Goal: Information Seeking & Learning: Learn about a topic

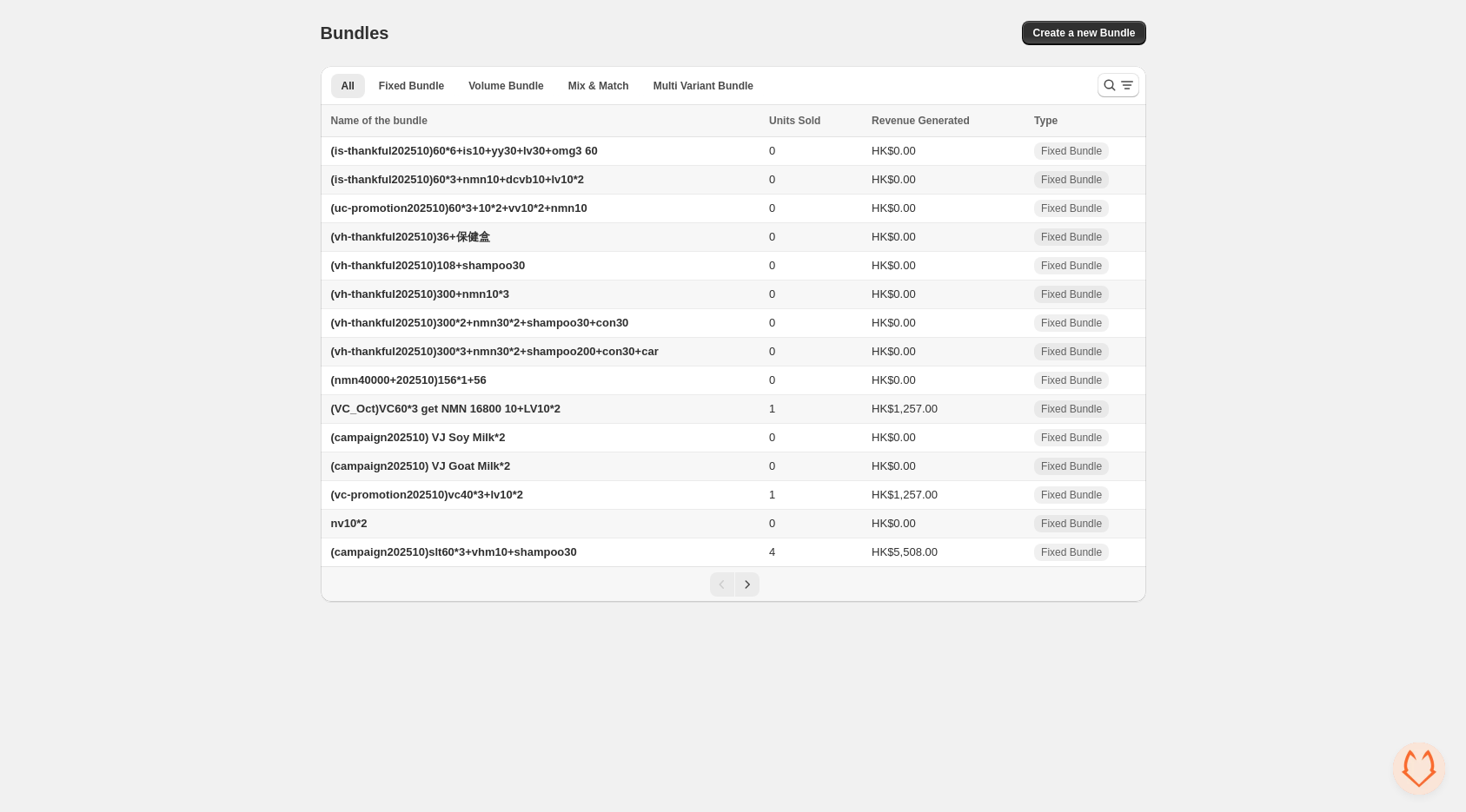
click at [346, 27] on h1 "Bundles" at bounding box center [355, 32] width 68 height 21
click at [489, 28] on div "Bundles" at bounding box center [510, 32] width 378 height 24
click at [739, 593] on icon "Next" at bounding box center [747, 584] width 17 height 17
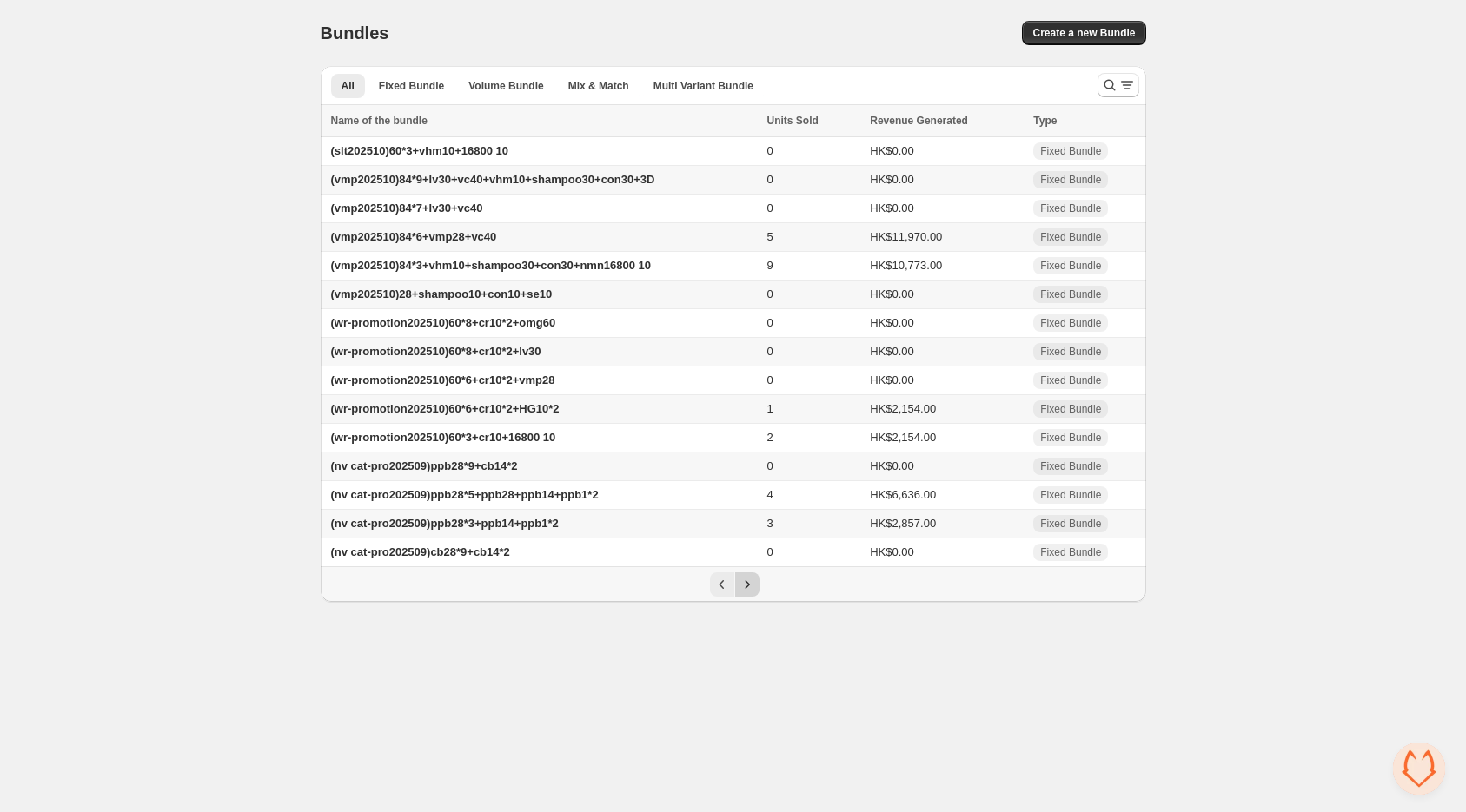
click at [739, 593] on icon "Next" at bounding box center [747, 584] width 17 height 17
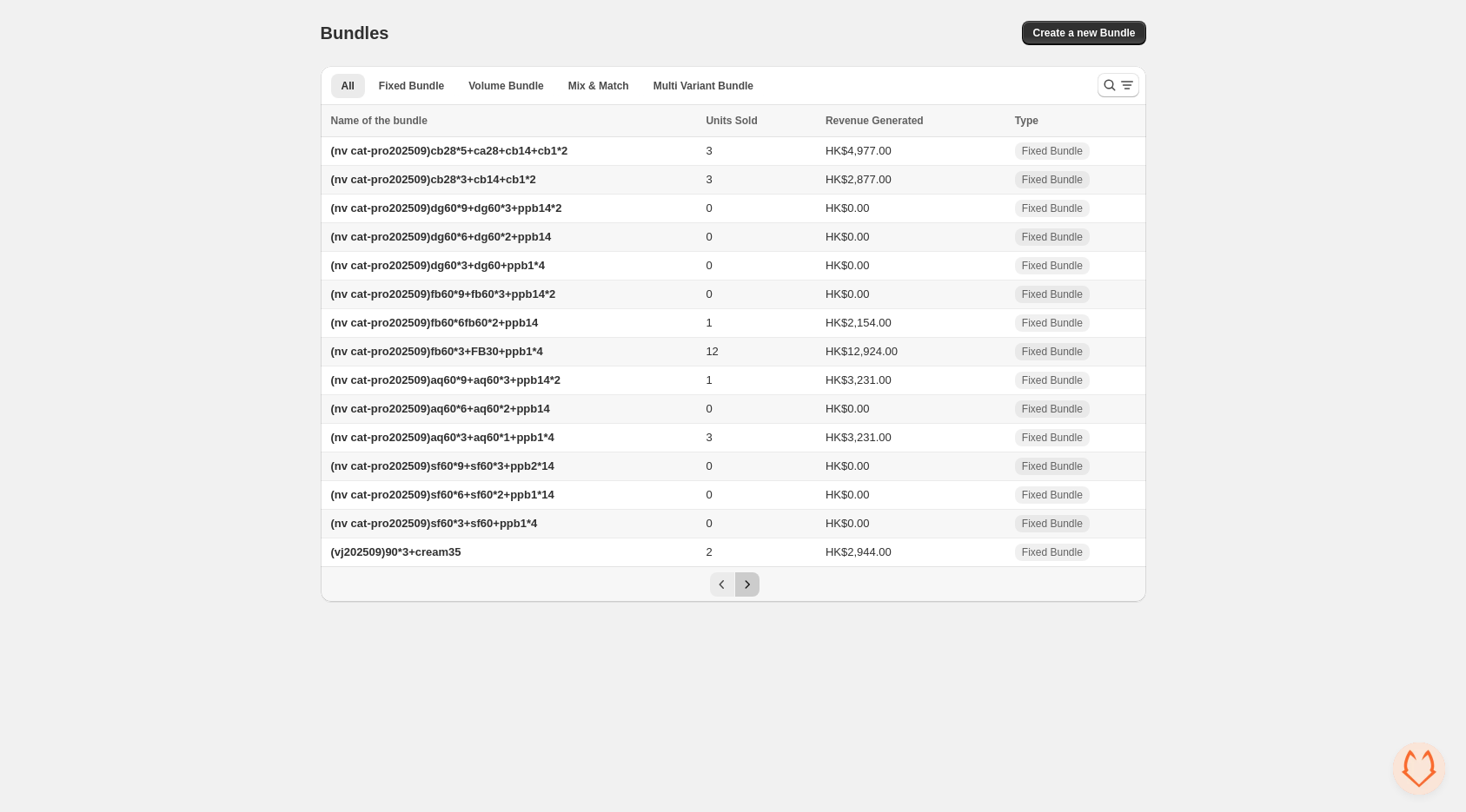
click at [739, 593] on icon "Next" at bounding box center [747, 584] width 17 height 17
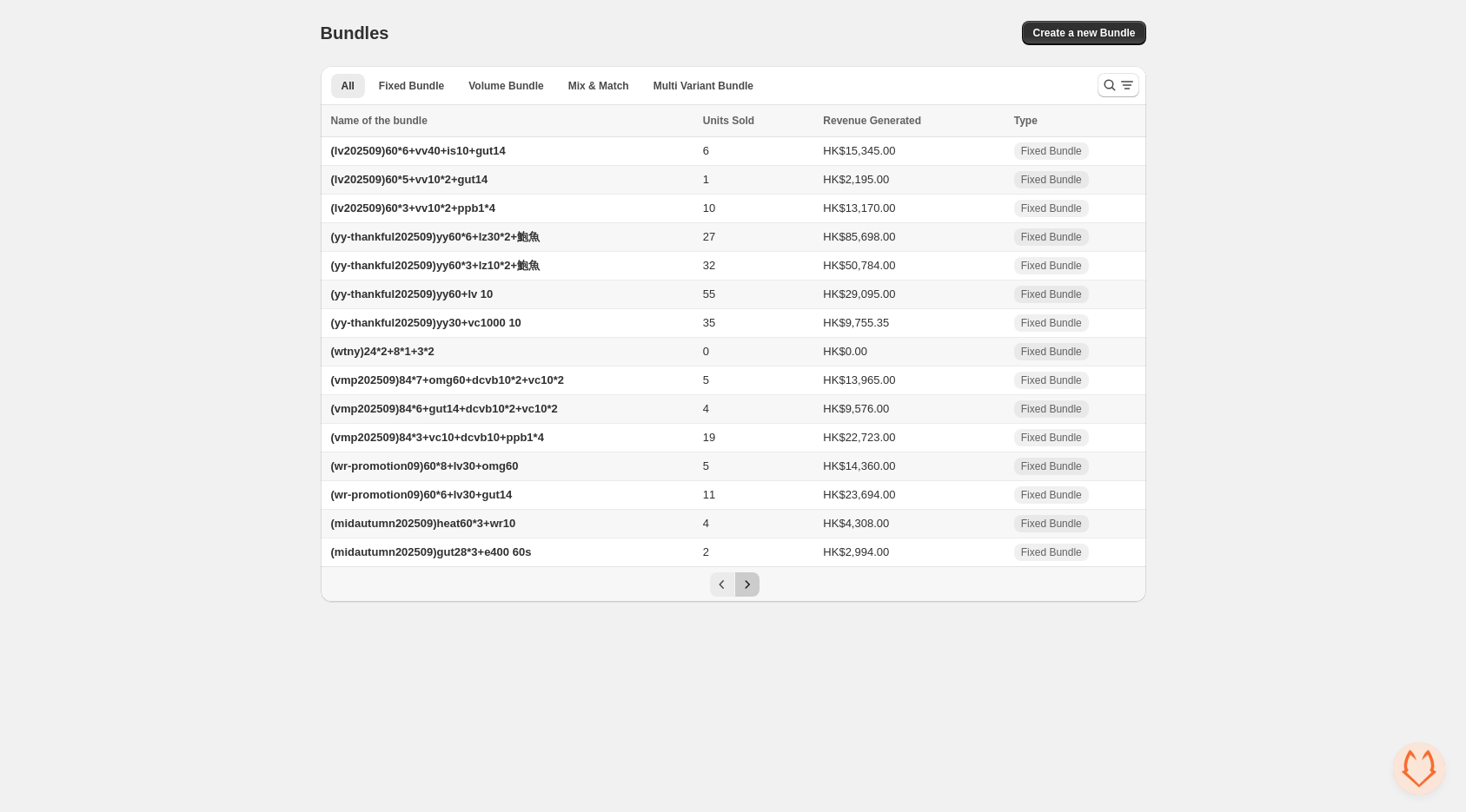
click at [739, 593] on icon "Next" at bounding box center [747, 584] width 17 height 17
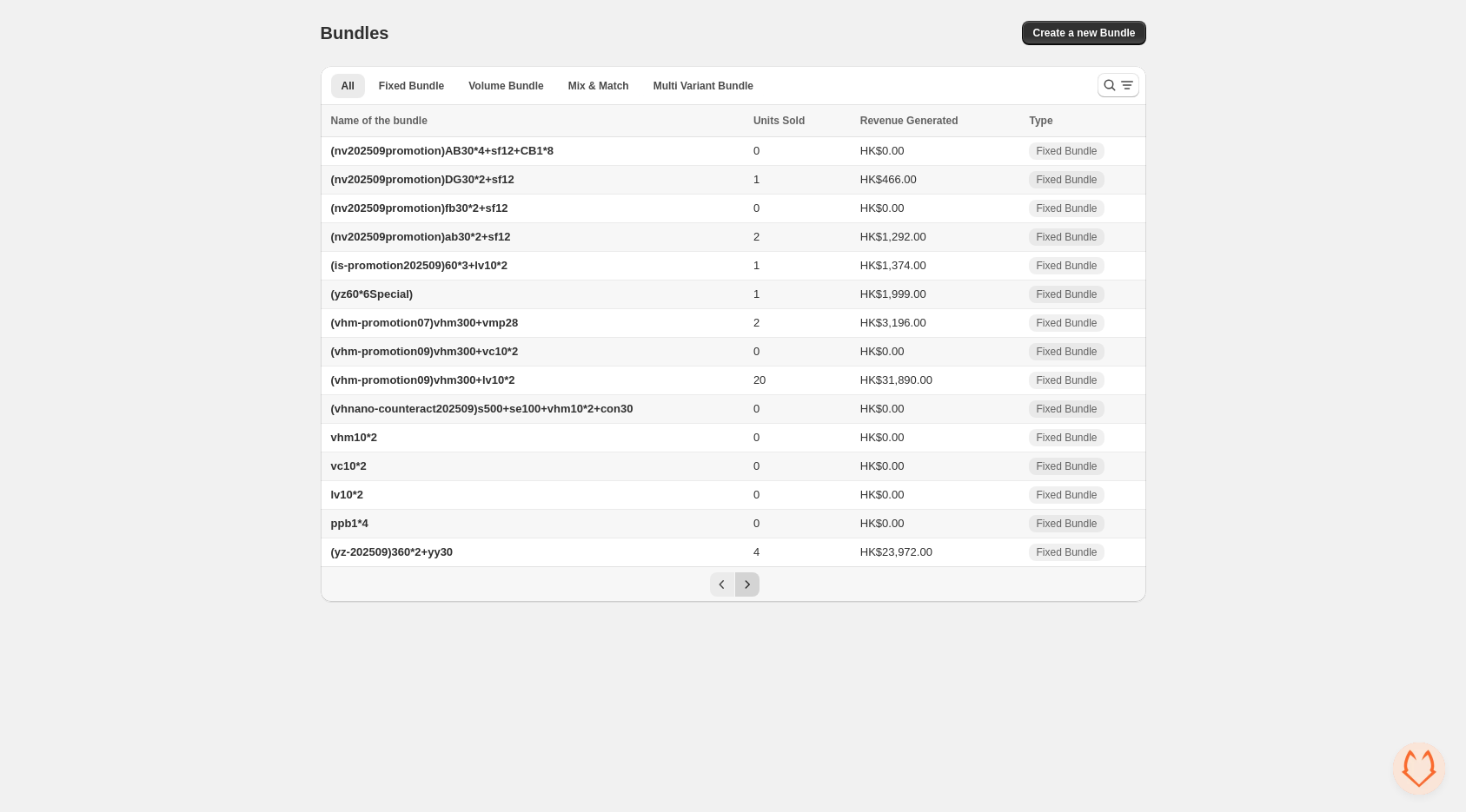
click at [739, 593] on icon "Next" at bounding box center [747, 584] width 17 height 17
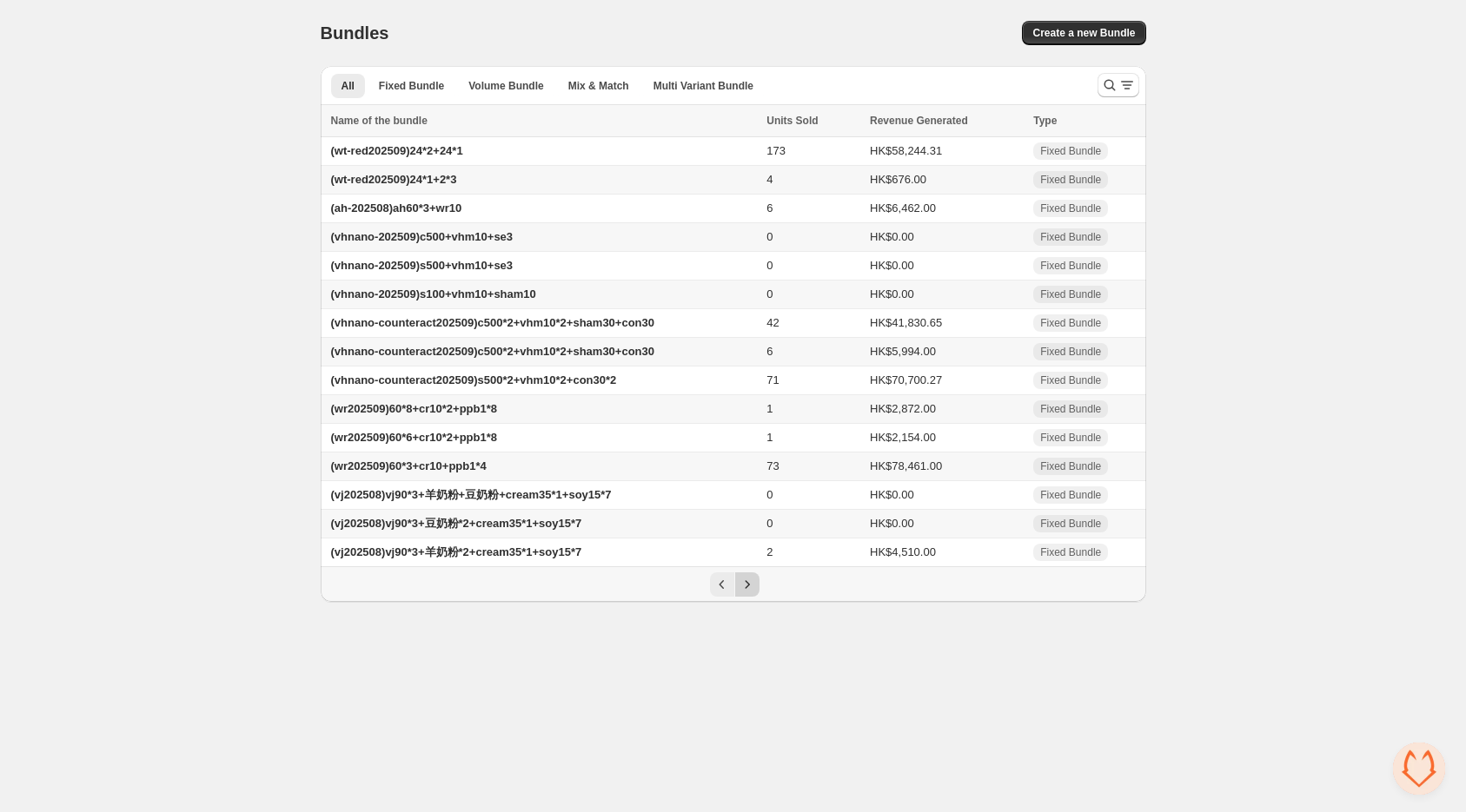
click at [739, 593] on icon "Next" at bounding box center [747, 584] width 17 height 17
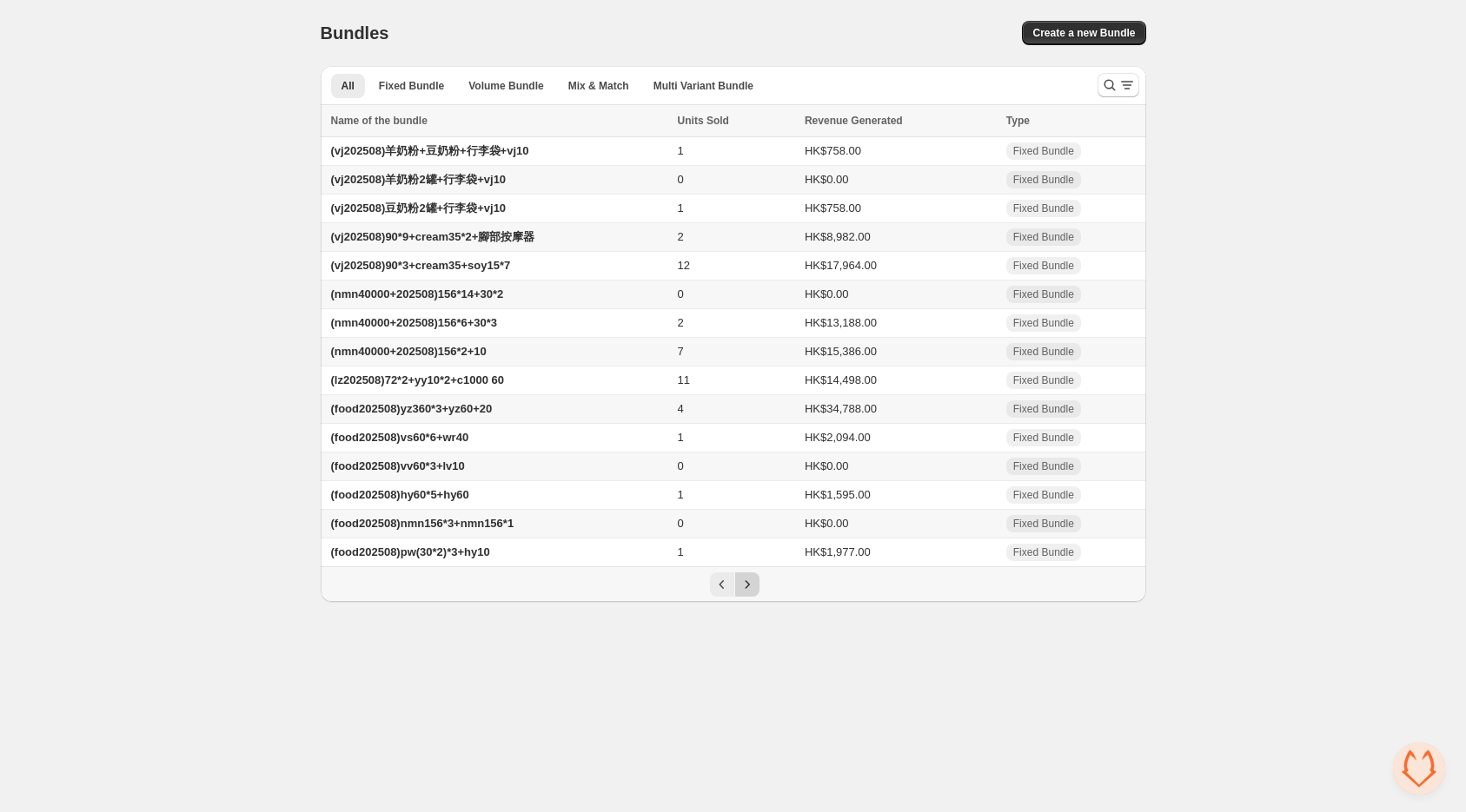
click at [739, 593] on icon "Next" at bounding box center [747, 584] width 17 height 17
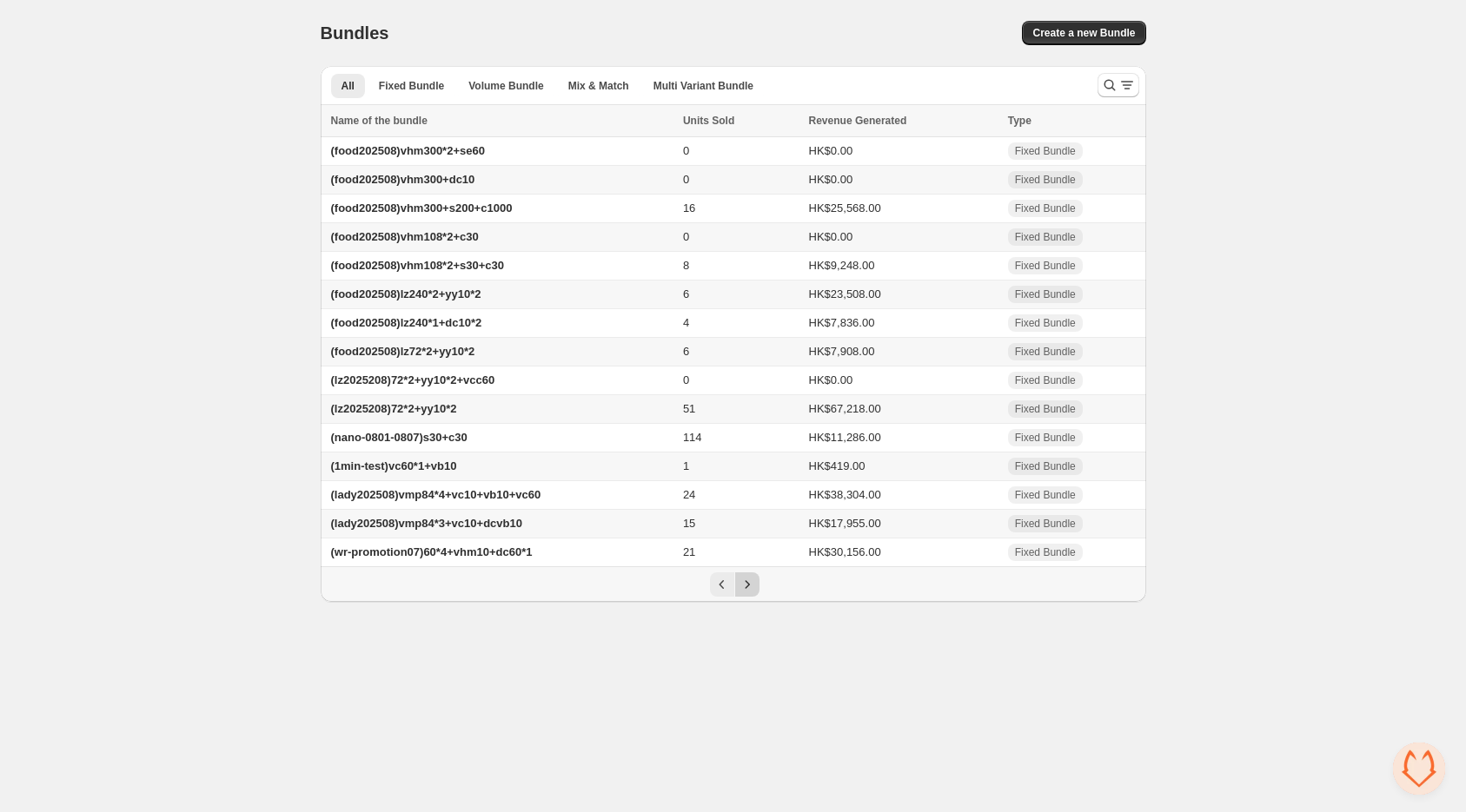
click at [739, 593] on icon "Next" at bounding box center [747, 584] width 17 height 17
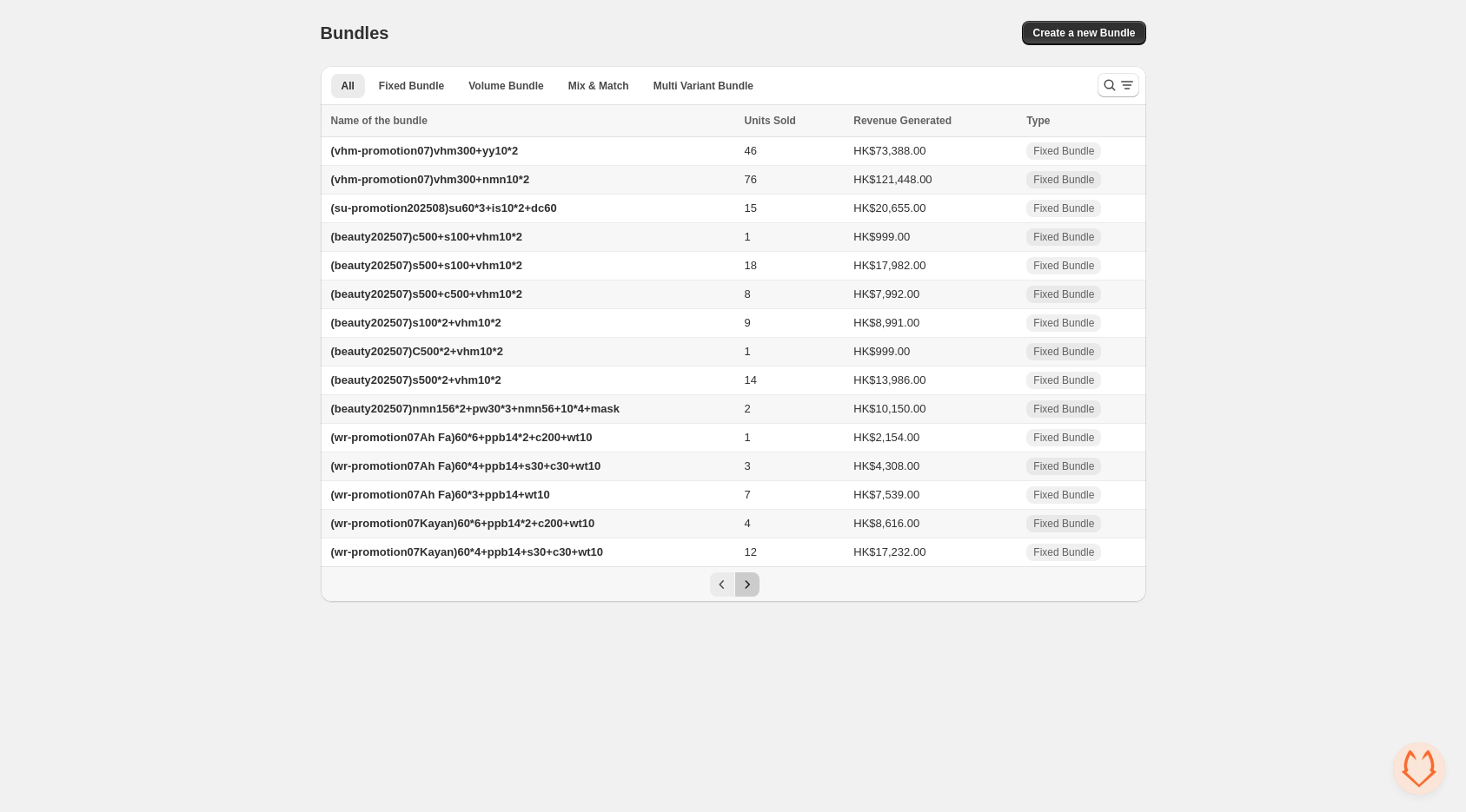
click at [739, 593] on icon "Next" at bounding box center [747, 584] width 17 height 17
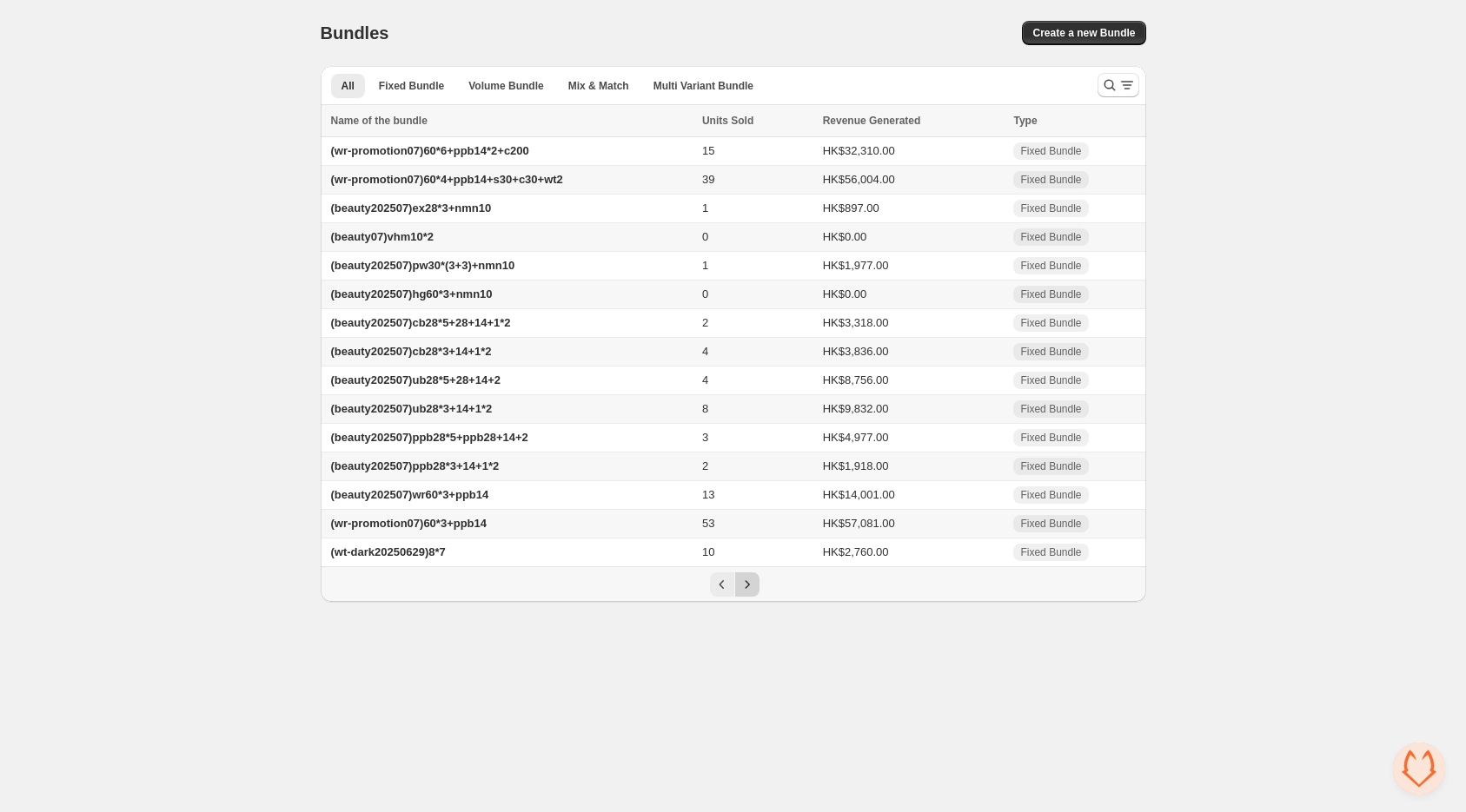
click at [739, 593] on icon "Next" at bounding box center [747, 584] width 17 height 17
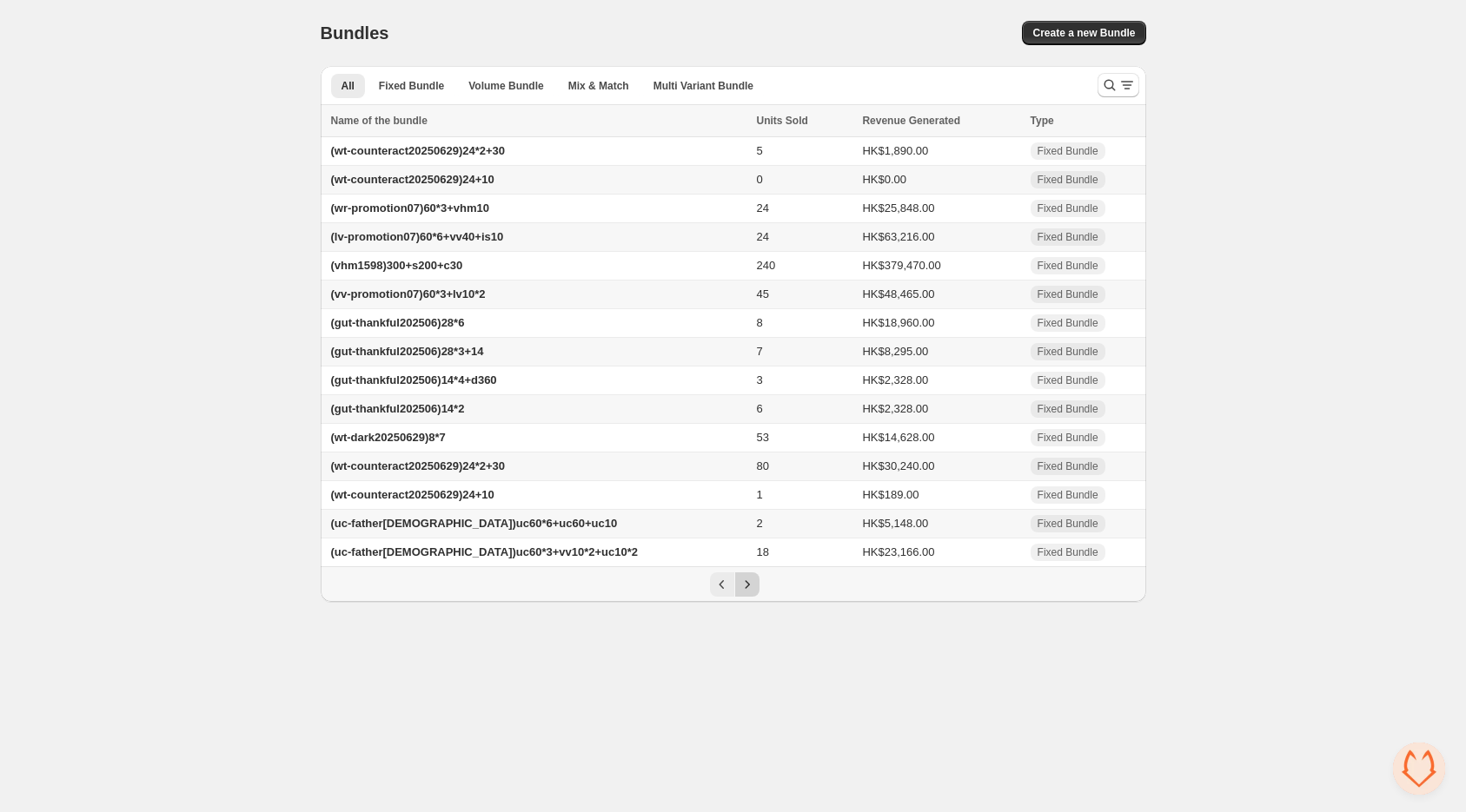
click at [739, 593] on icon "Next" at bounding box center [747, 584] width 17 height 17
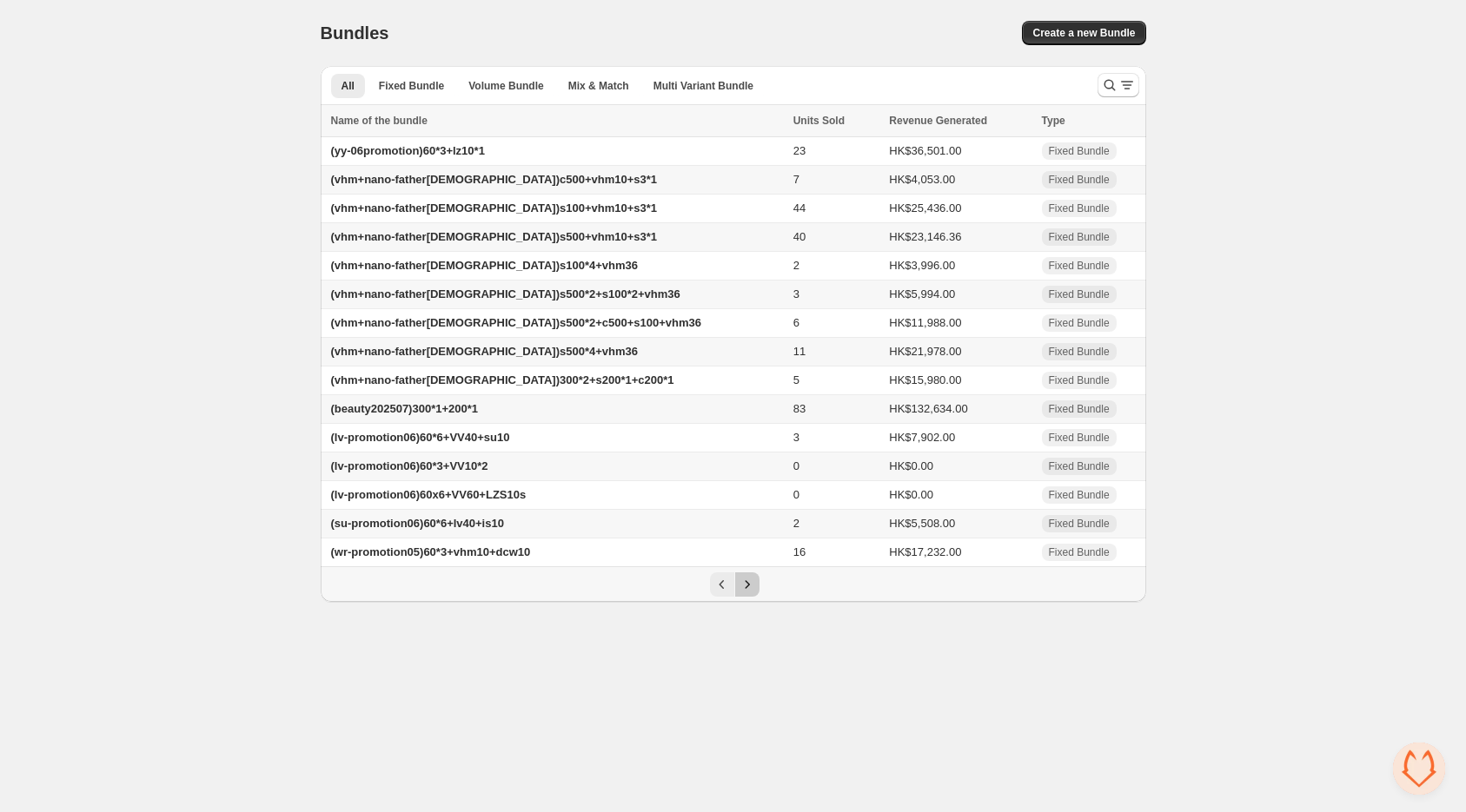
click at [739, 593] on icon "Next" at bounding box center [747, 584] width 17 height 17
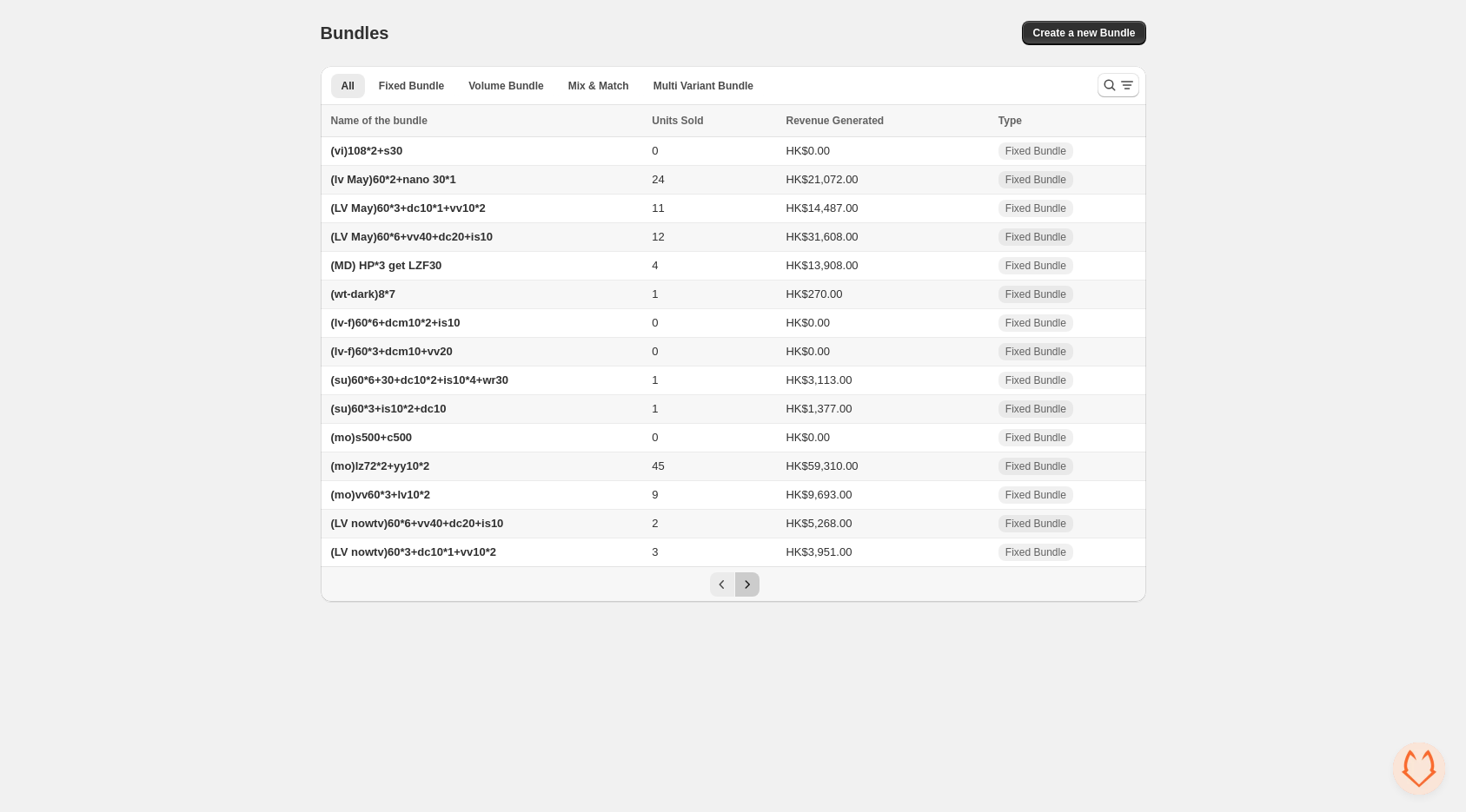
click at [739, 593] on icon "Next" at bounding box center [747, 584] width 17 height 17
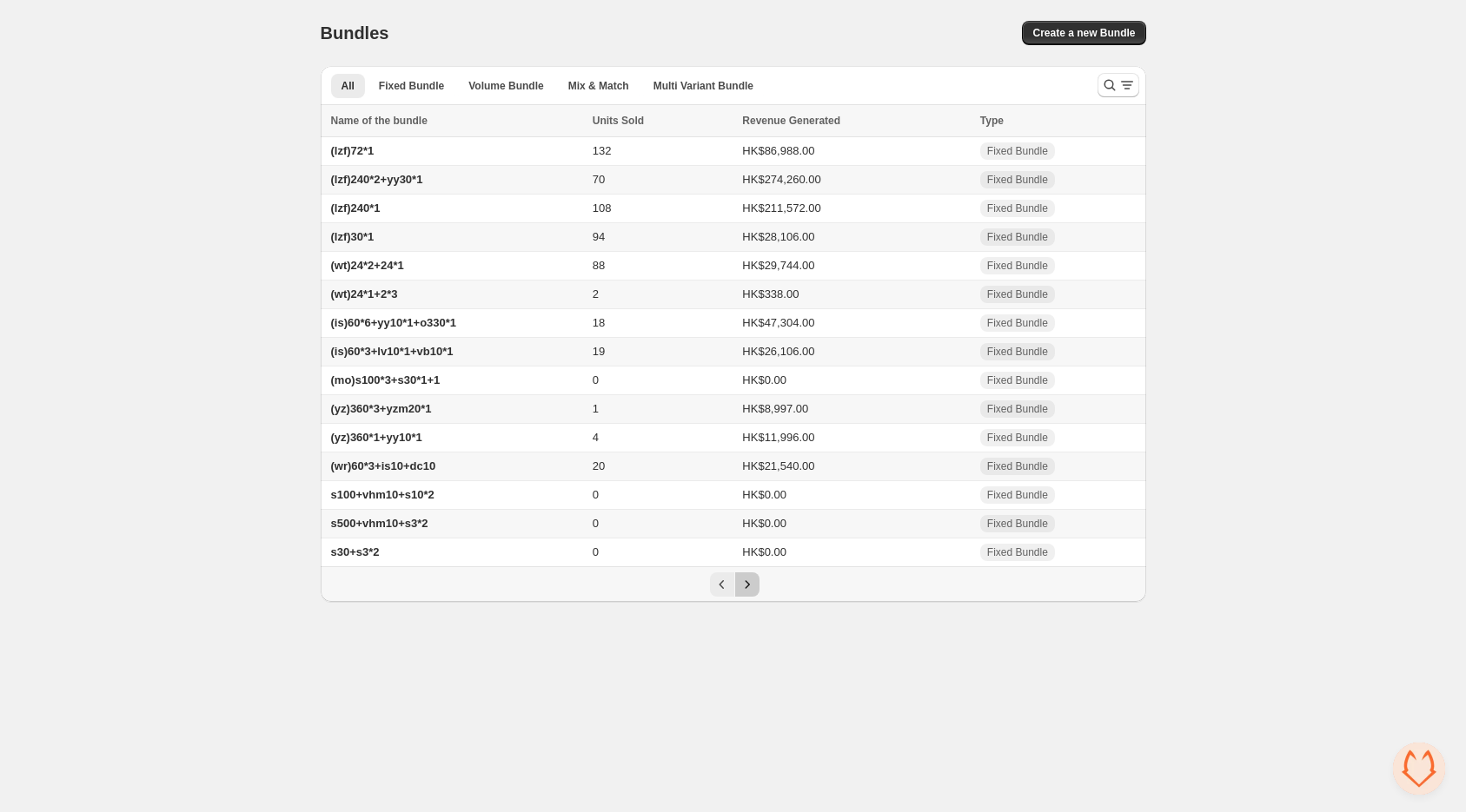
click at [739, 593] on icon "Next" at bounding box center [747, 584] width 17 height 17
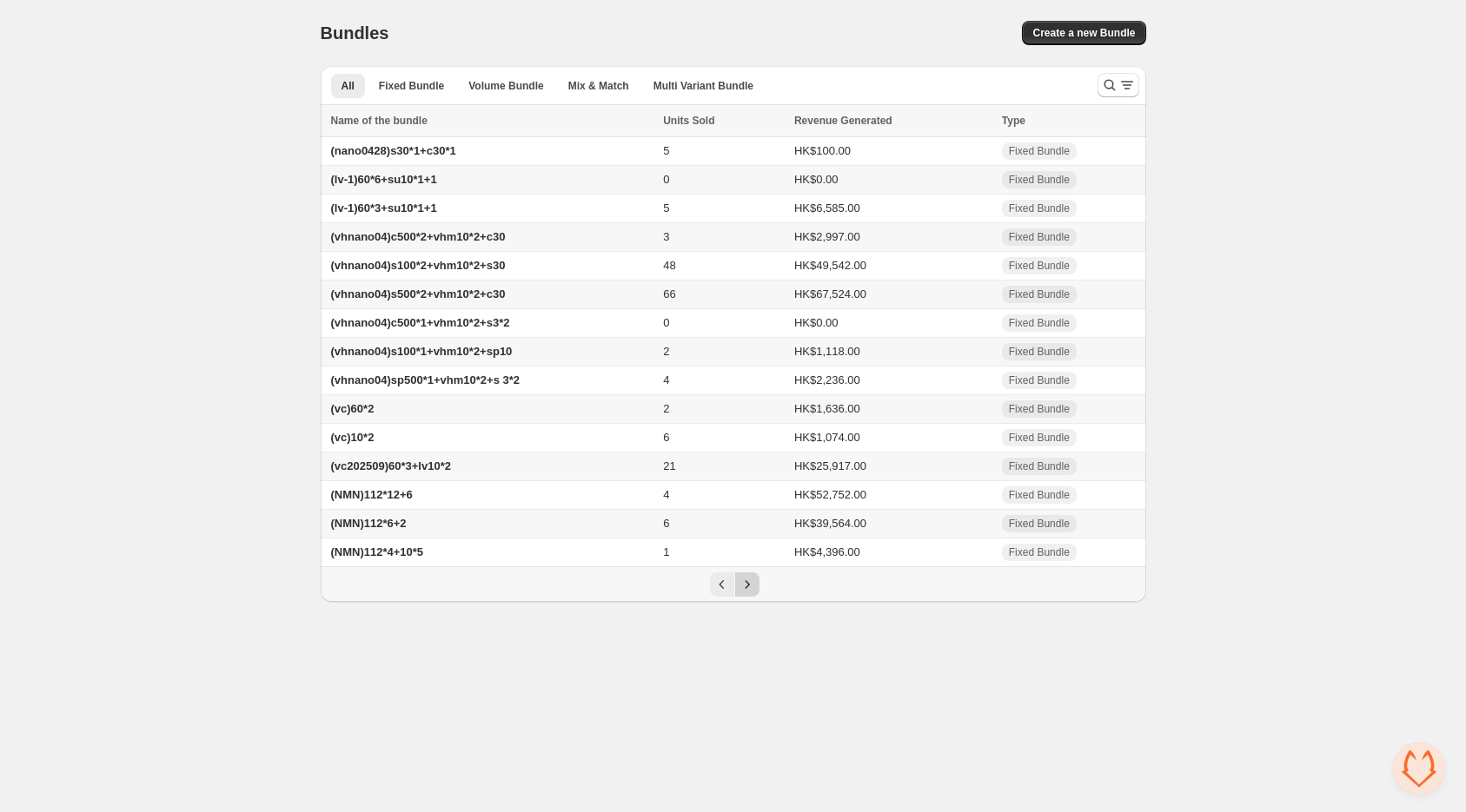
click at [739, 593] on icon "Next" at bounding box center [747, 584] width 17 height 17
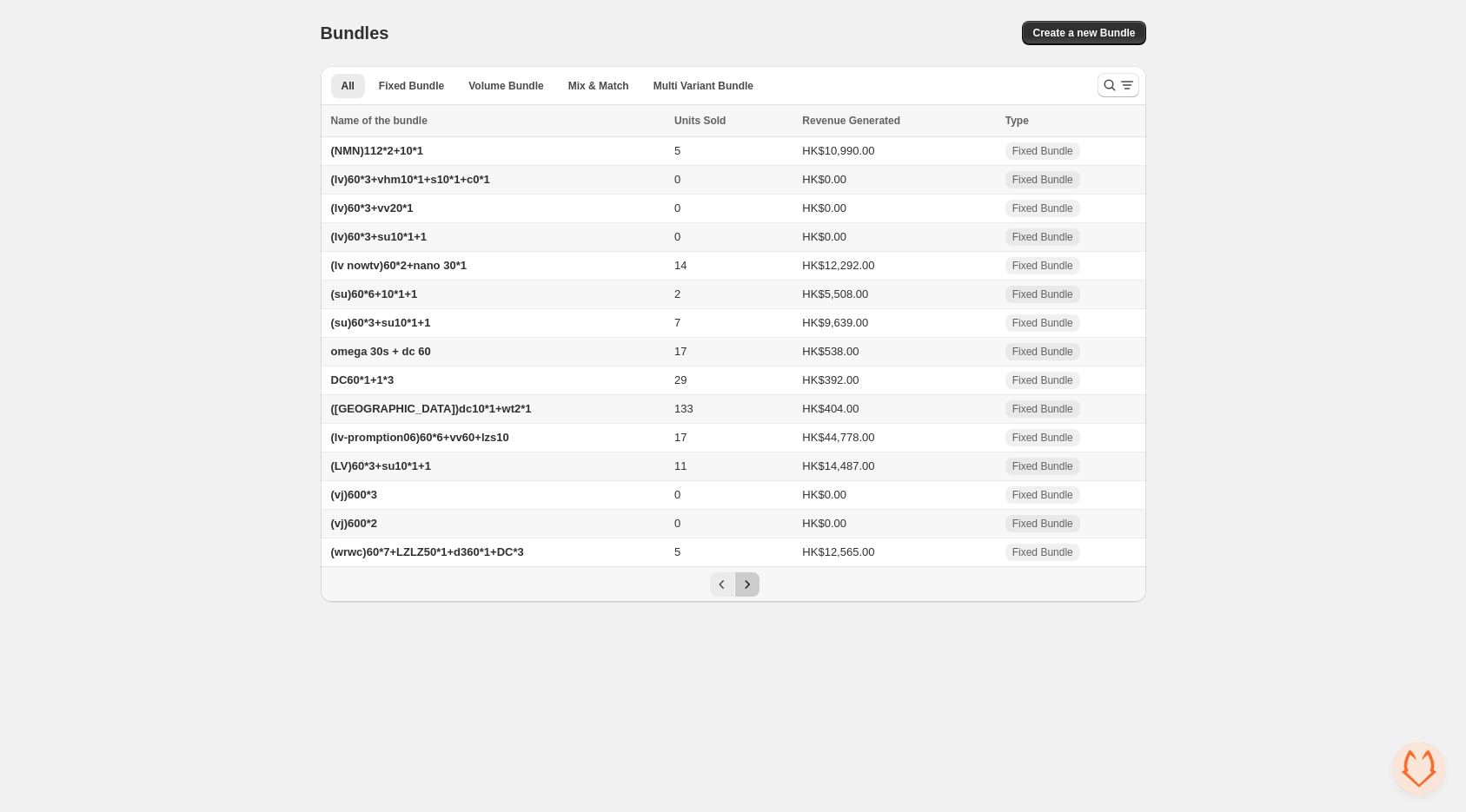
click at [739, 593] on icon "Next" at bounding box center [747, 584] width 17 height 17
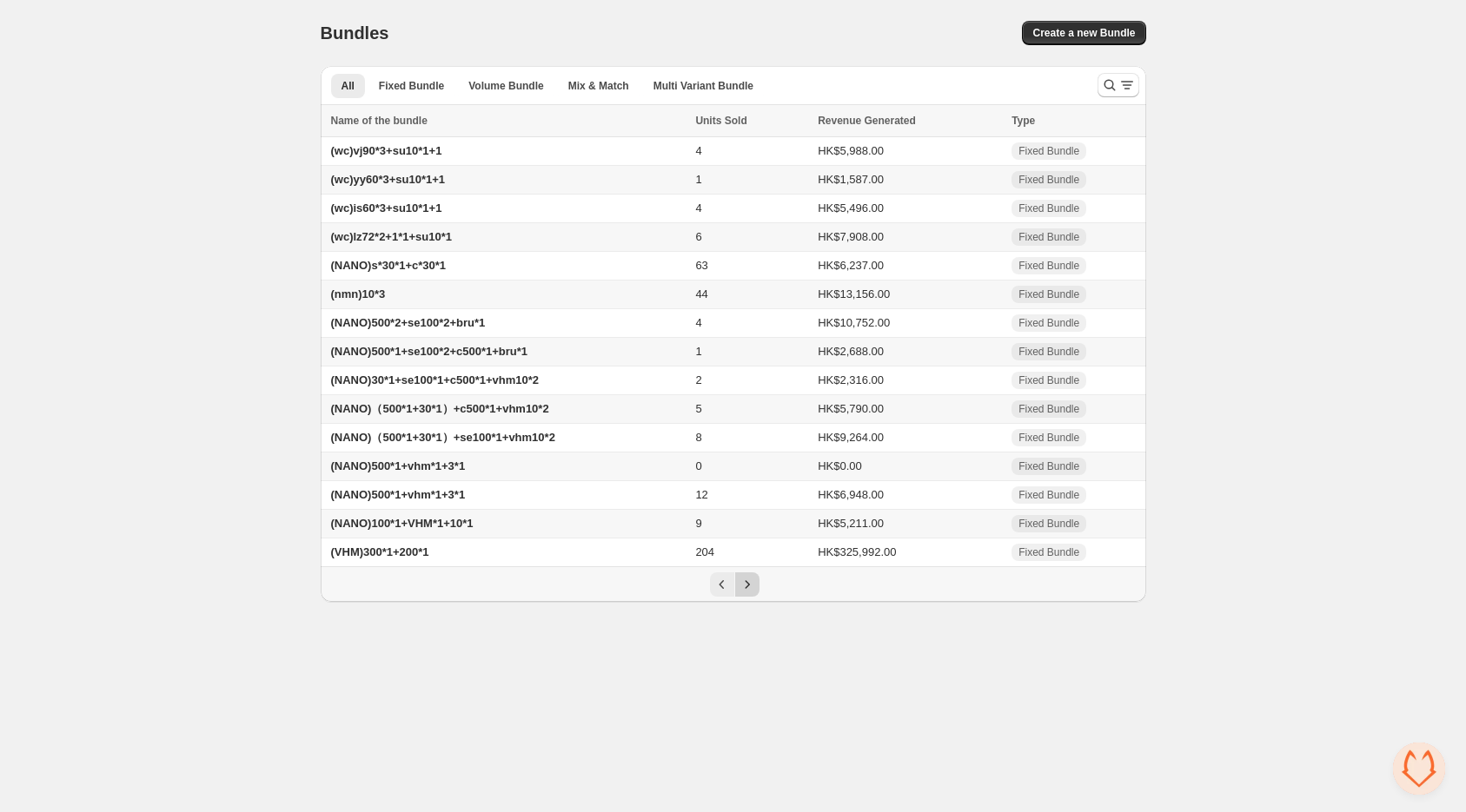
click at [739, 593] on icon "Next" at bounding box center [747, 584] width 17 height 17
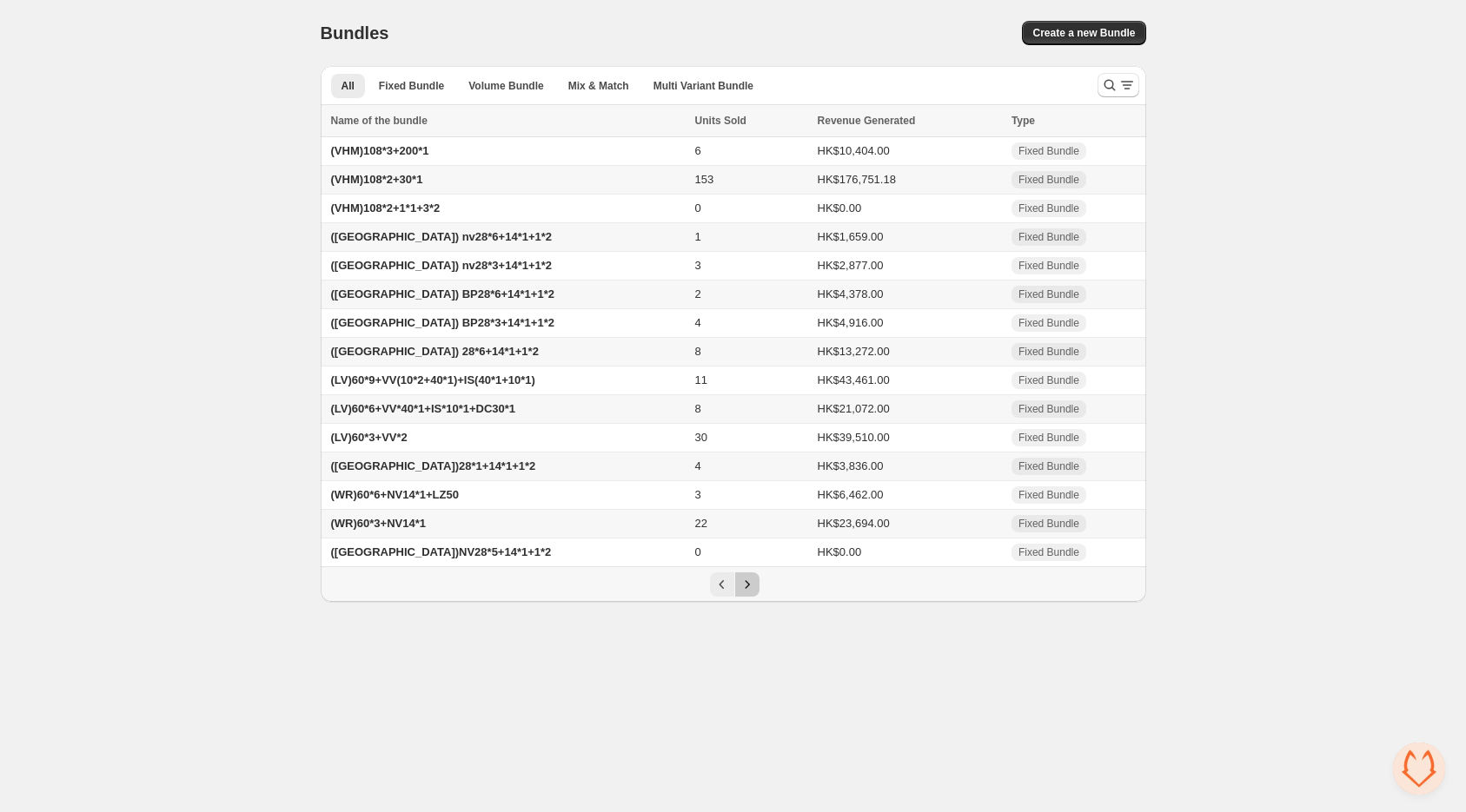
click at [739, 593] on icon "Next" at bounding box center [747, 584] width 17 height 17
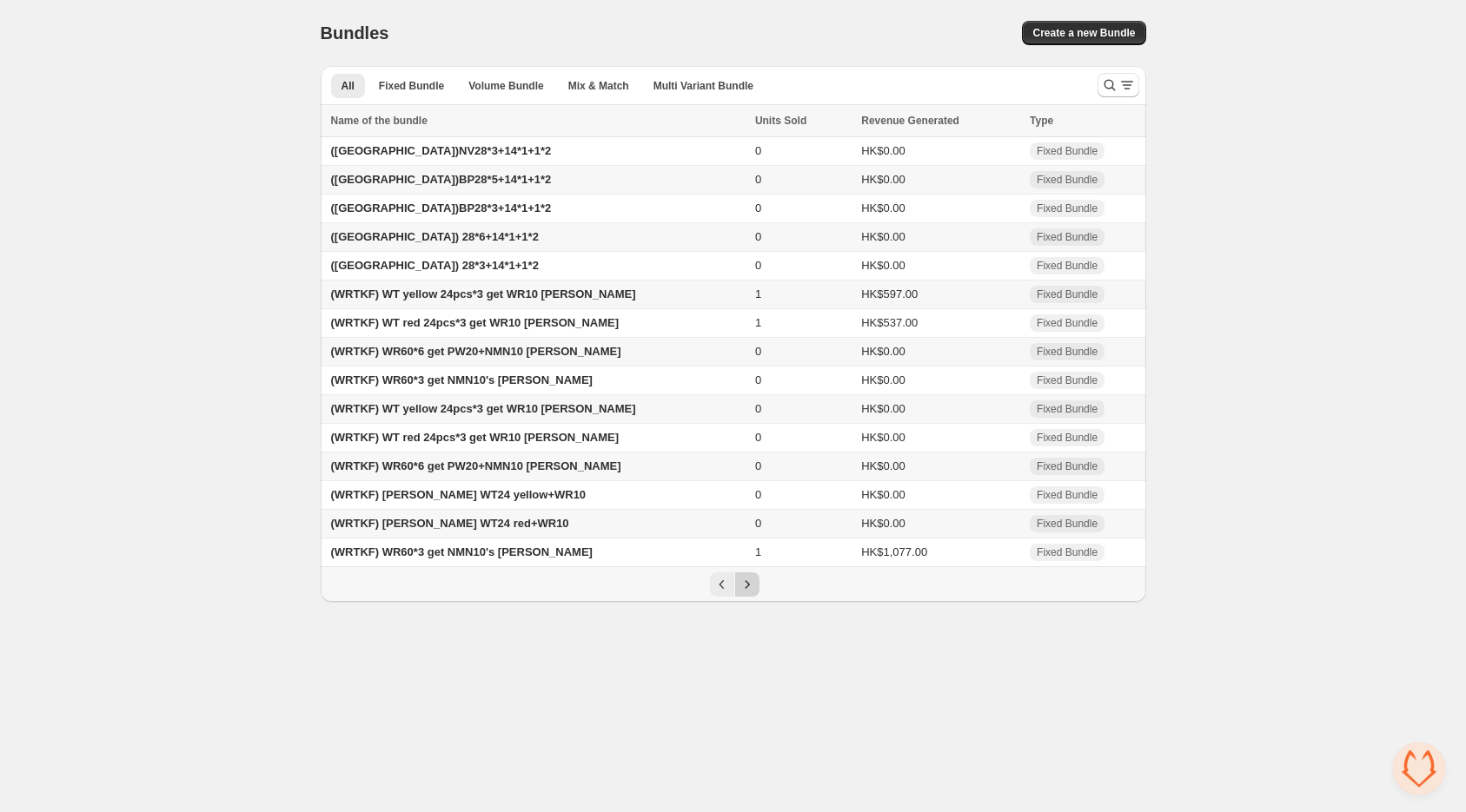
click at [739, 593] on icon "Next" at bounding box center [747, 584] width 17 height 17
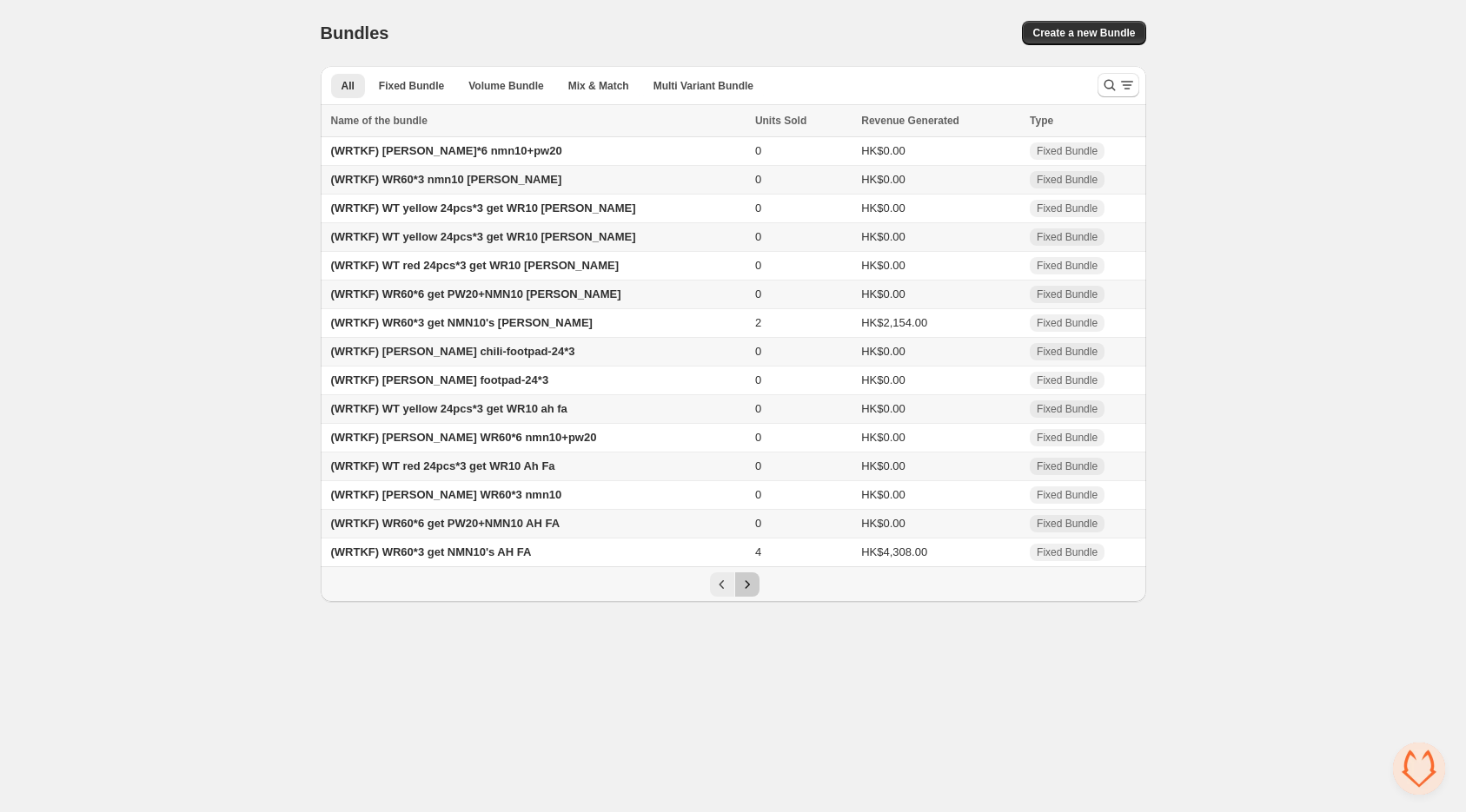
click at [747, 593] on icon "Next" at bounding box center [747, 584] width 17 height 17
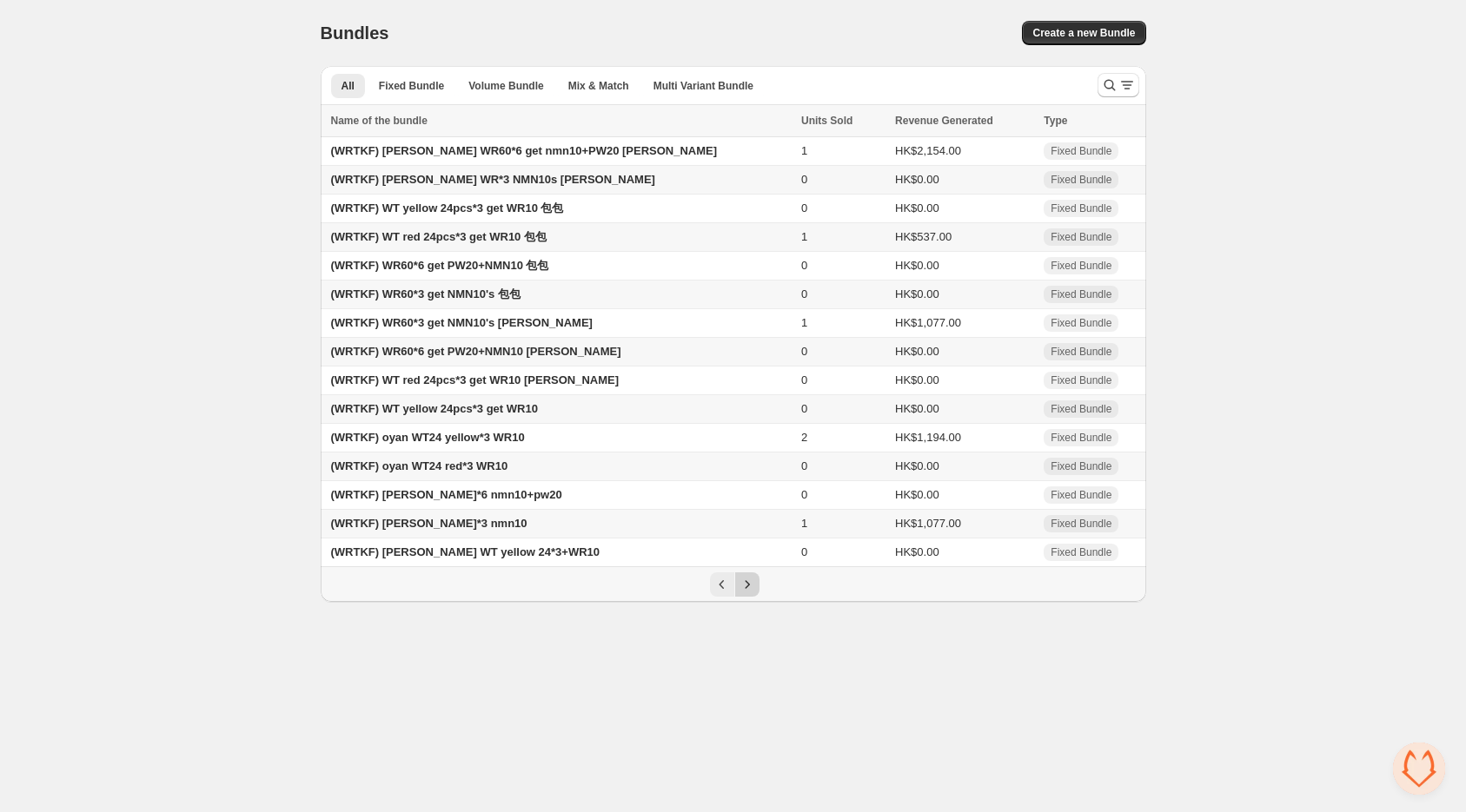
click at [747, 593] on icon "Next" at bounding box center [747, 584] width 17 height 17
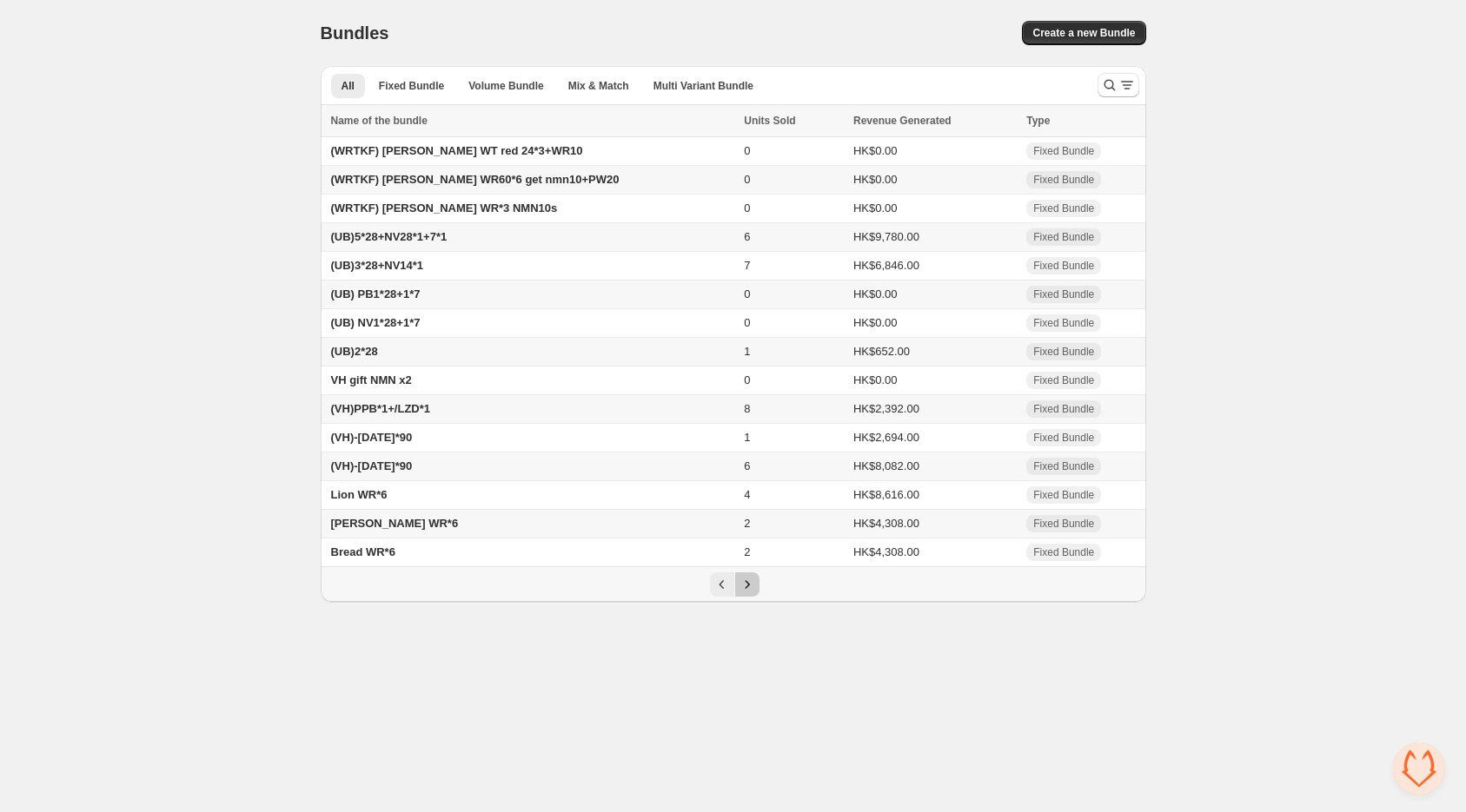
click at [747, 593] on icon "Next" at bounding box center [747, 584] width 17 height 17
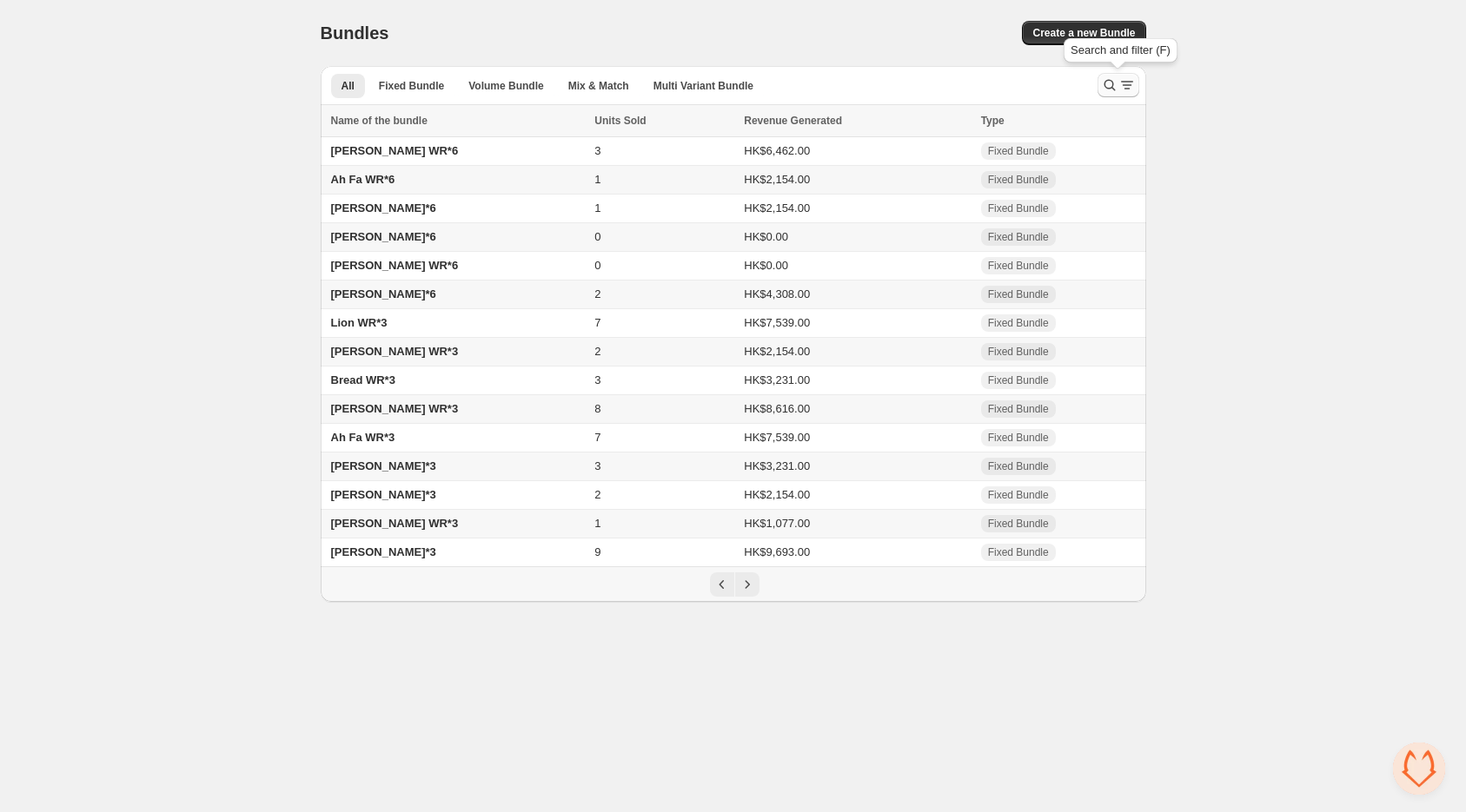
click at [1108, 83] on icon "Search and filter results" at bounding box center [1109, 85] width 17 height 17
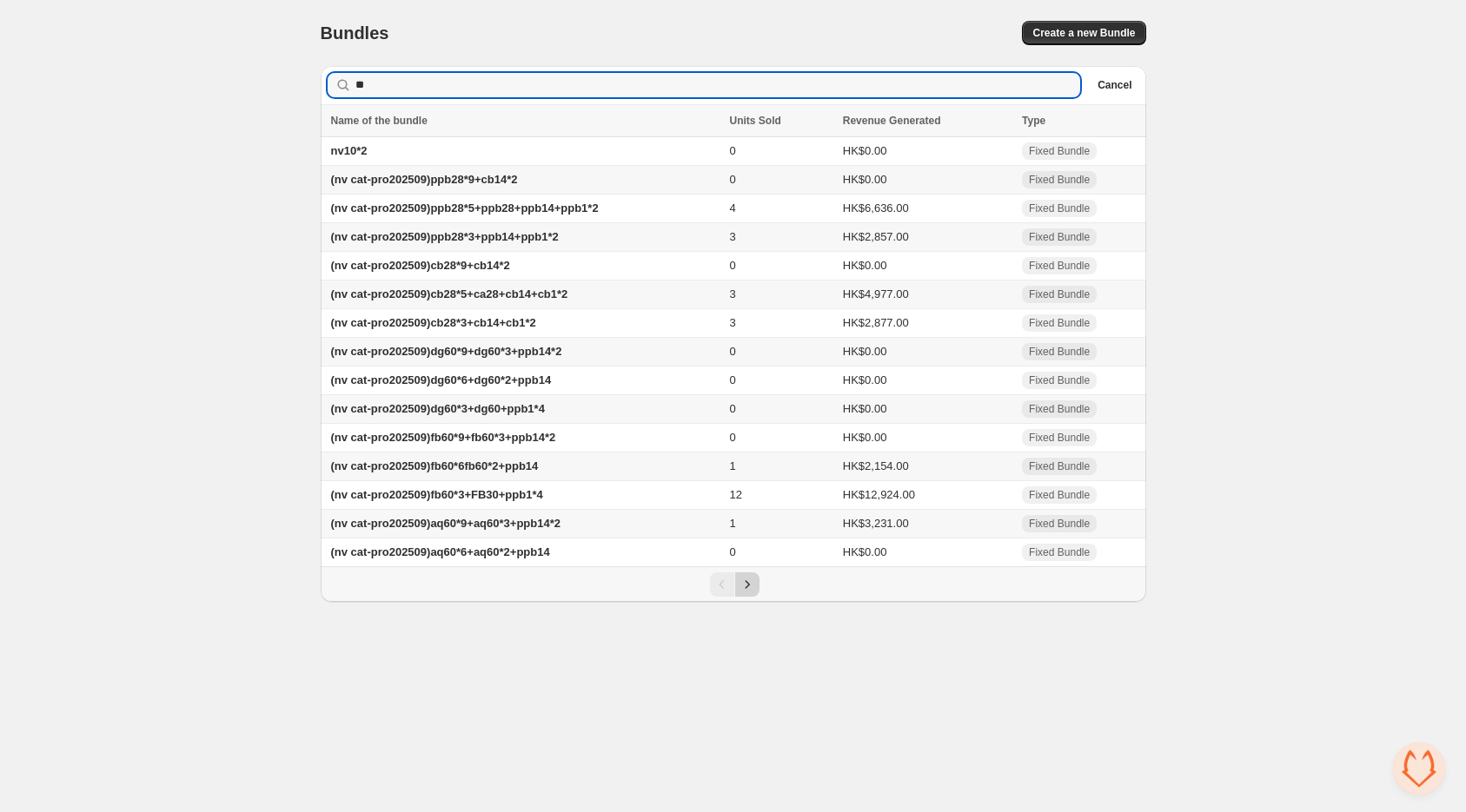
type input "**"
click at [746, 593] on icon "Next" at bounding box center [747, 584] width 17 height 17
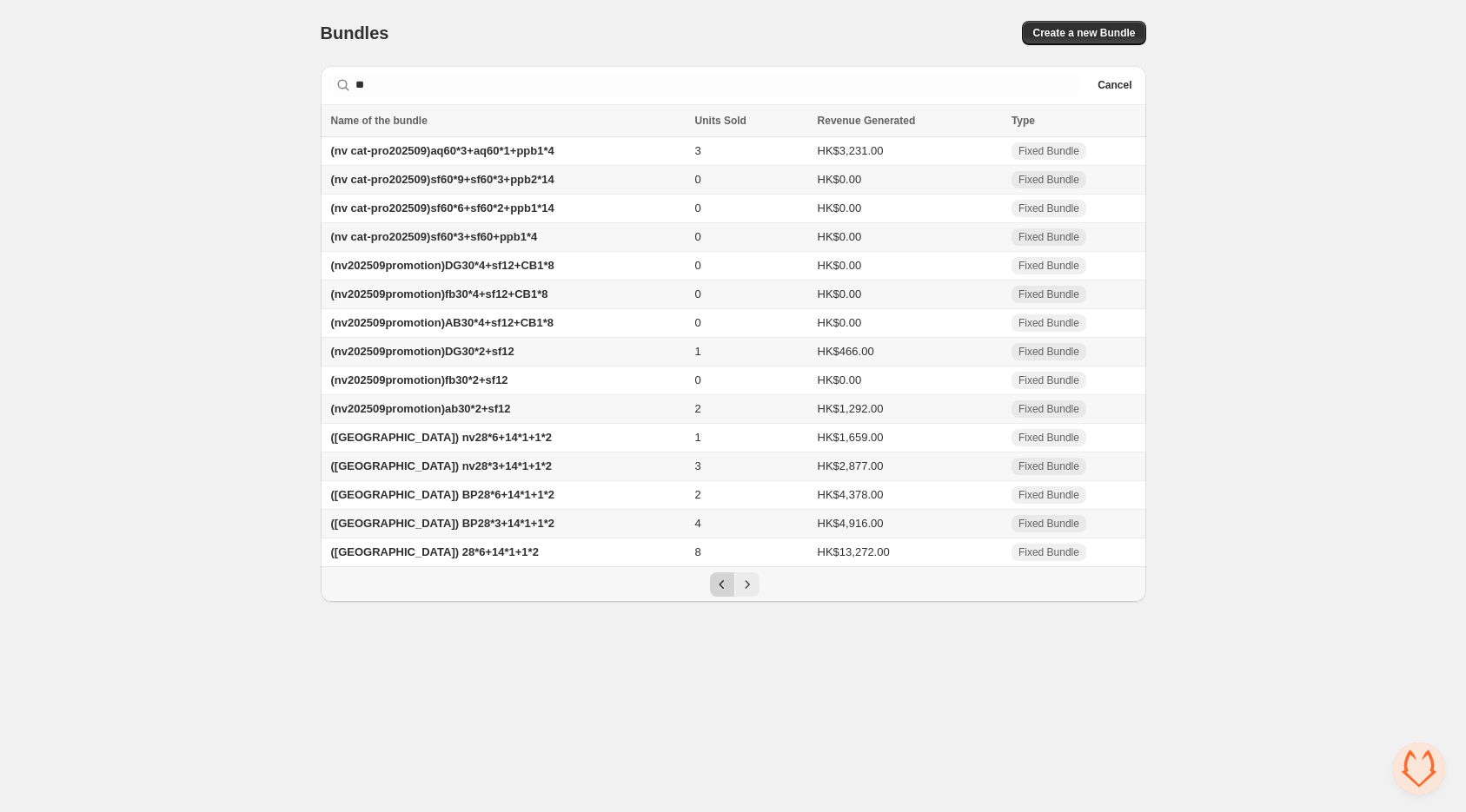
click at [718, 593] on icon "Previous" at bounding box center [721, 584] width 17 height 17
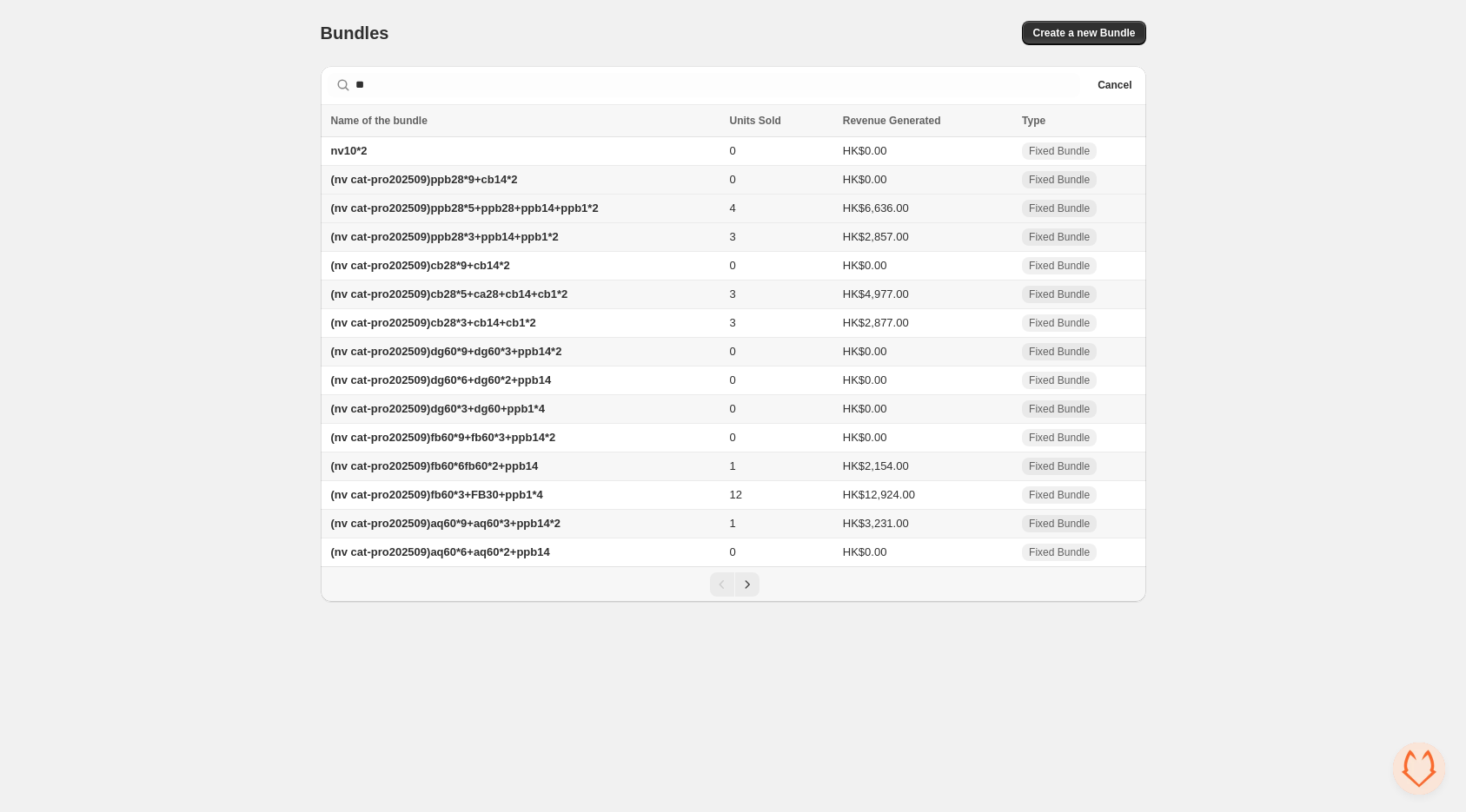
click at [458, 212] on span "(nv cat-pro202509)ppb28*5+ppb28+ppb14+ppb1*2" at bounding box center [465, 208] width 267 height 13
click at [213, 289] on div "Home Bundles Analytics Plan and Billing Bundles. This page is ready Bundles Cre…" at bounding box center [733, 301] width 1466 height 602
drag, startPoint x: 314, startPoint y: 176, endPoint x: 1162, endPoint y: 436, distance: 887.0
click at [1162, 436] on div "Bundles. This page is ready Bundles Create a new Bundle Searching in all ** Cle…" at bounding box center [733, 301] width 867 height 602
click at [1199, 578] on div "Home Bundles Analytics Plan and Billing Bundles. This page is ready Bundles Cre…" at bounding box center [733, 301] width 1466 height 602
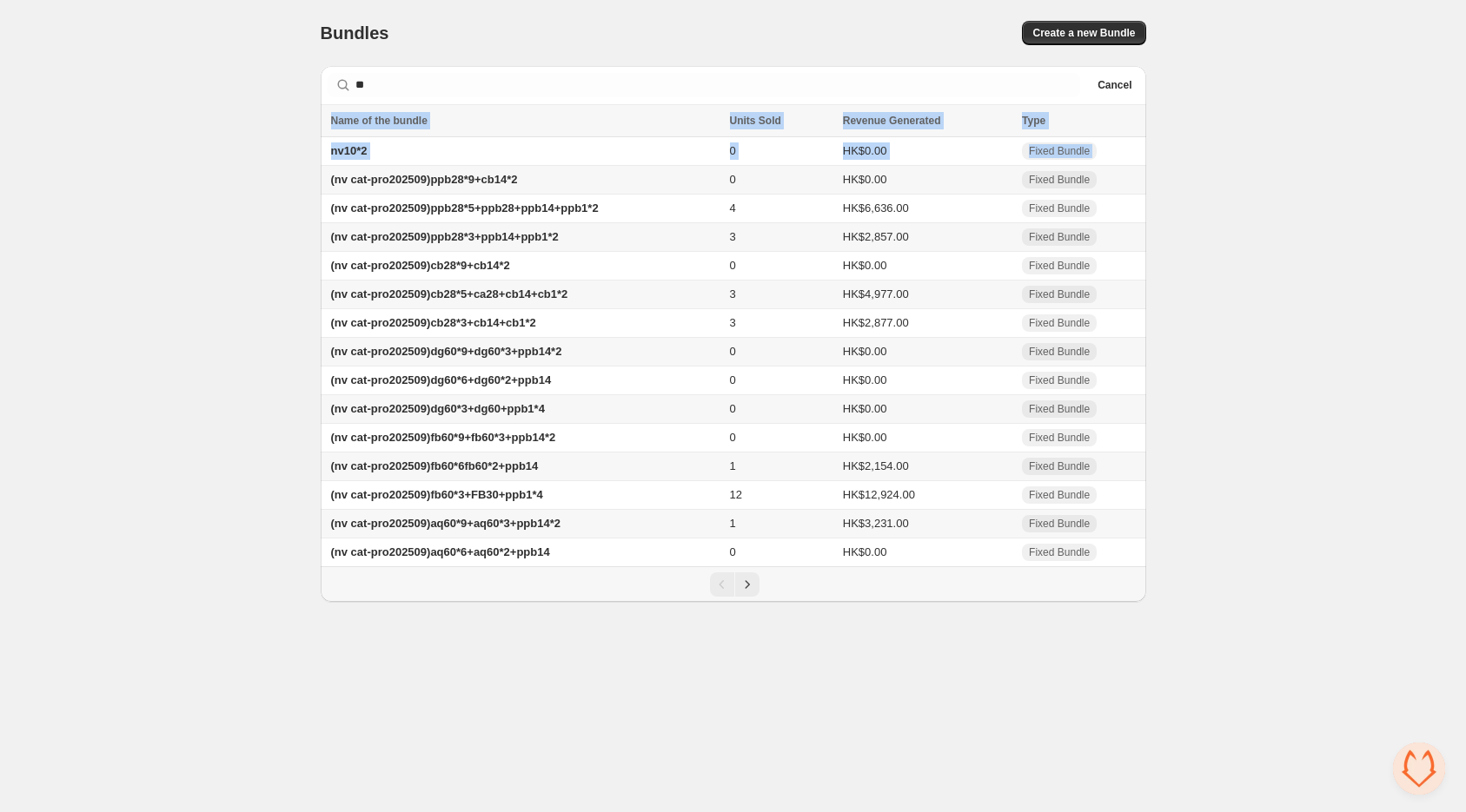
drag, startPoint x: 1173, startPoint y: 573, endPoint x: 322, endPoint y: 181, distance: 936.9
click at [322, 181] on div "Home Bundles Analytics Plan and Billing Bundles. This page is ready Bundles Cre…" at bounding box center [733, 301] width 1466 height 602
click at [603, 717] on body "Home Bundles Analytics Plan and Billing Bundles. This page is ready Bundles Cre…" at bounding box center [733, 406] width 1466 height 812
click at [756, 593] on icon "Next" at bounding box center [747, 584] width 17 height 17
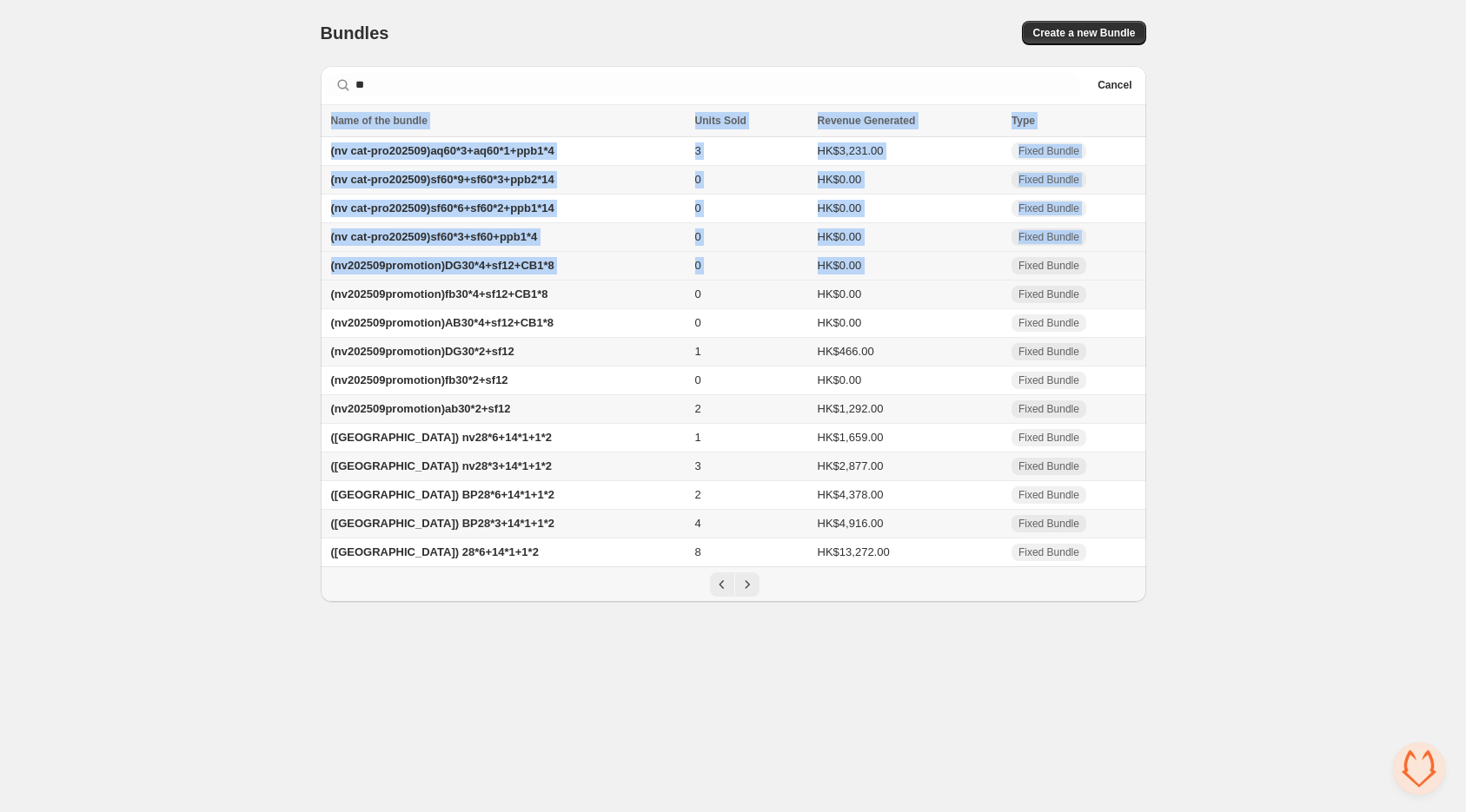
drag, startPoint x: 312, startPoint y: 144, endPoint x: 1063, endPoint y: 282, distance: 763.6
click at [1024, 263] on div "Bundles. This page is ready Bundles Create a new Bundle Searching in all ** Cle…" at bounding box center [733, 301] width 867 height 602
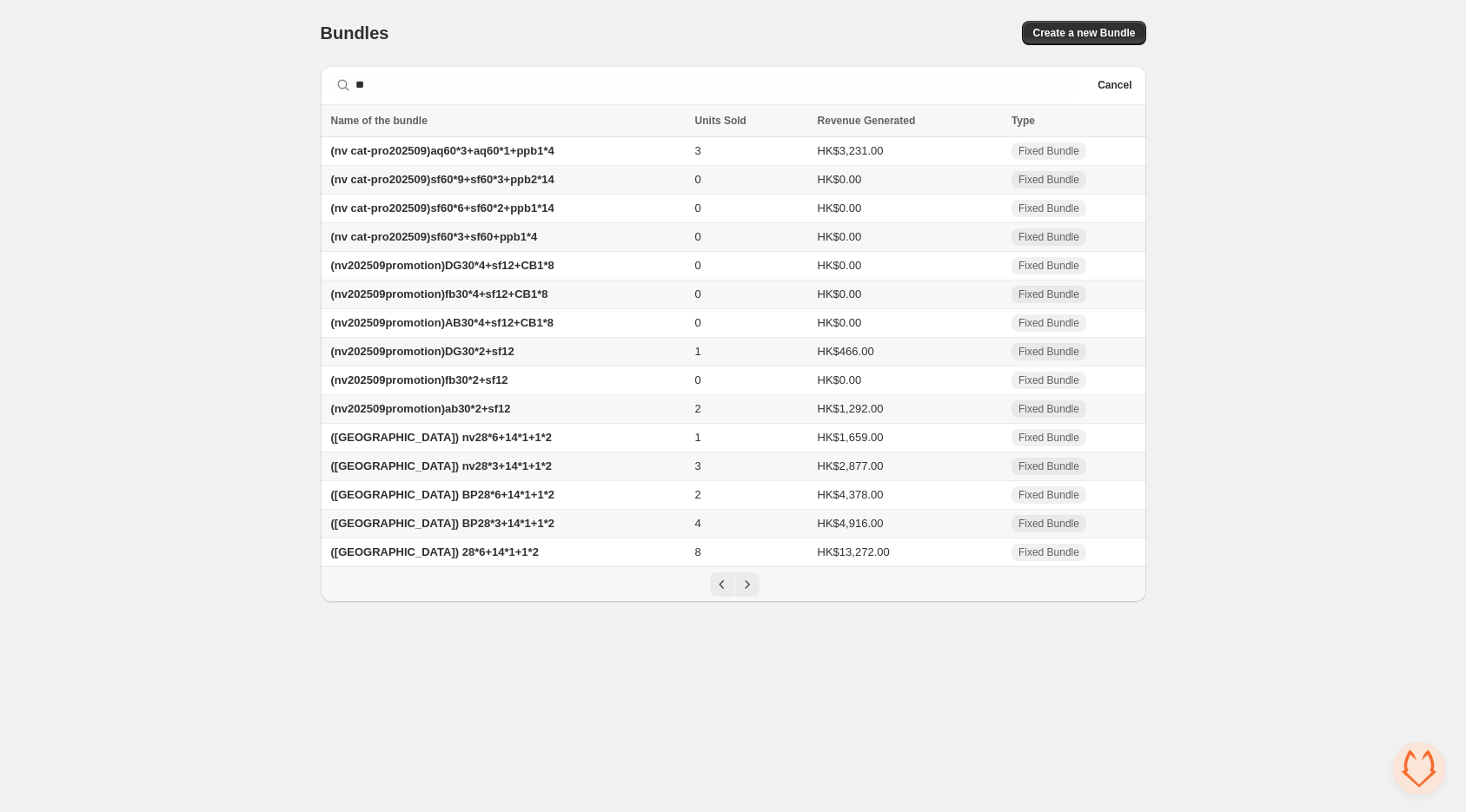
click at [1252, 410] on div "Home Bundles Analytics Plan and Billing Bundles. This page is ready Bundles Cre…" at bounding box center [733, 301] width 1466 height 602
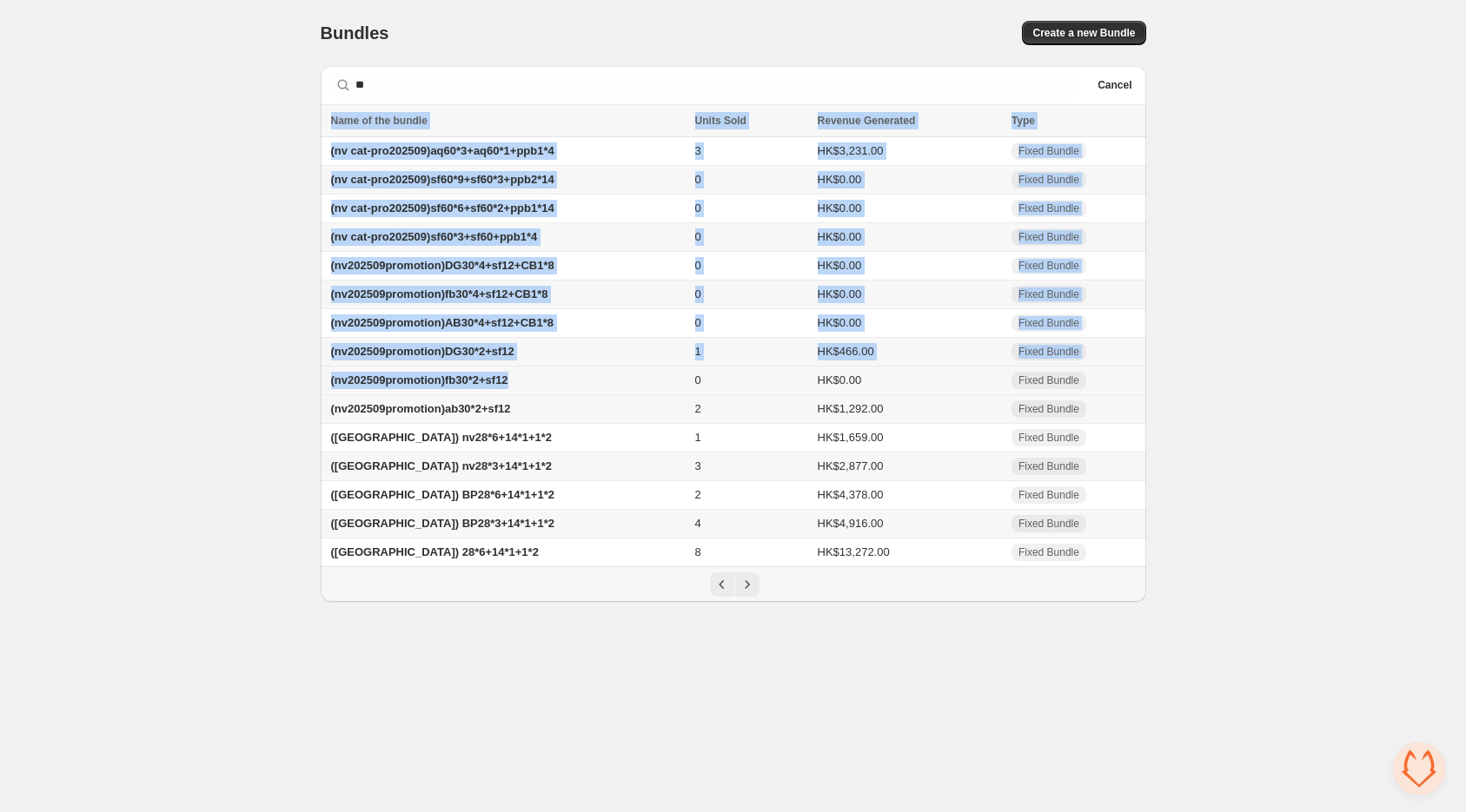
drag, startPoint x: 1154, startPoint y: 429, endPoint x: 646, endPoint y: 394, distance: 509.2
click at [646, 394] on div "Bundles. This page is ready Bundles Create a new Bundle Searching in all ** Cle…" at bounding box center [733, 301] width 867 height 602
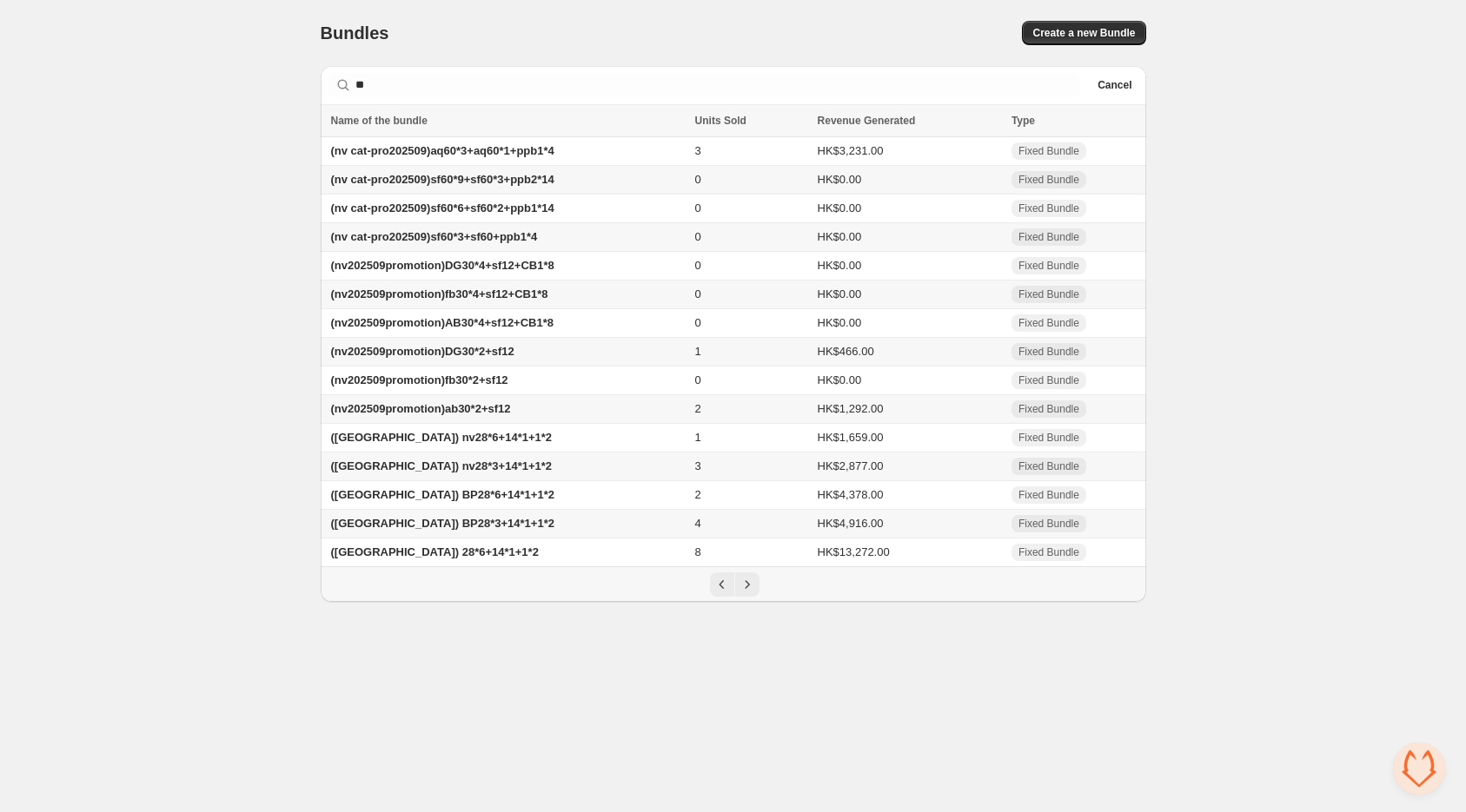
click at [219, 382] on div "Home Bundles Analytics Plan and Billing Bundles. This page is ready Bundles Cre…" at bounding box center [733, 301] width 1466 height 602
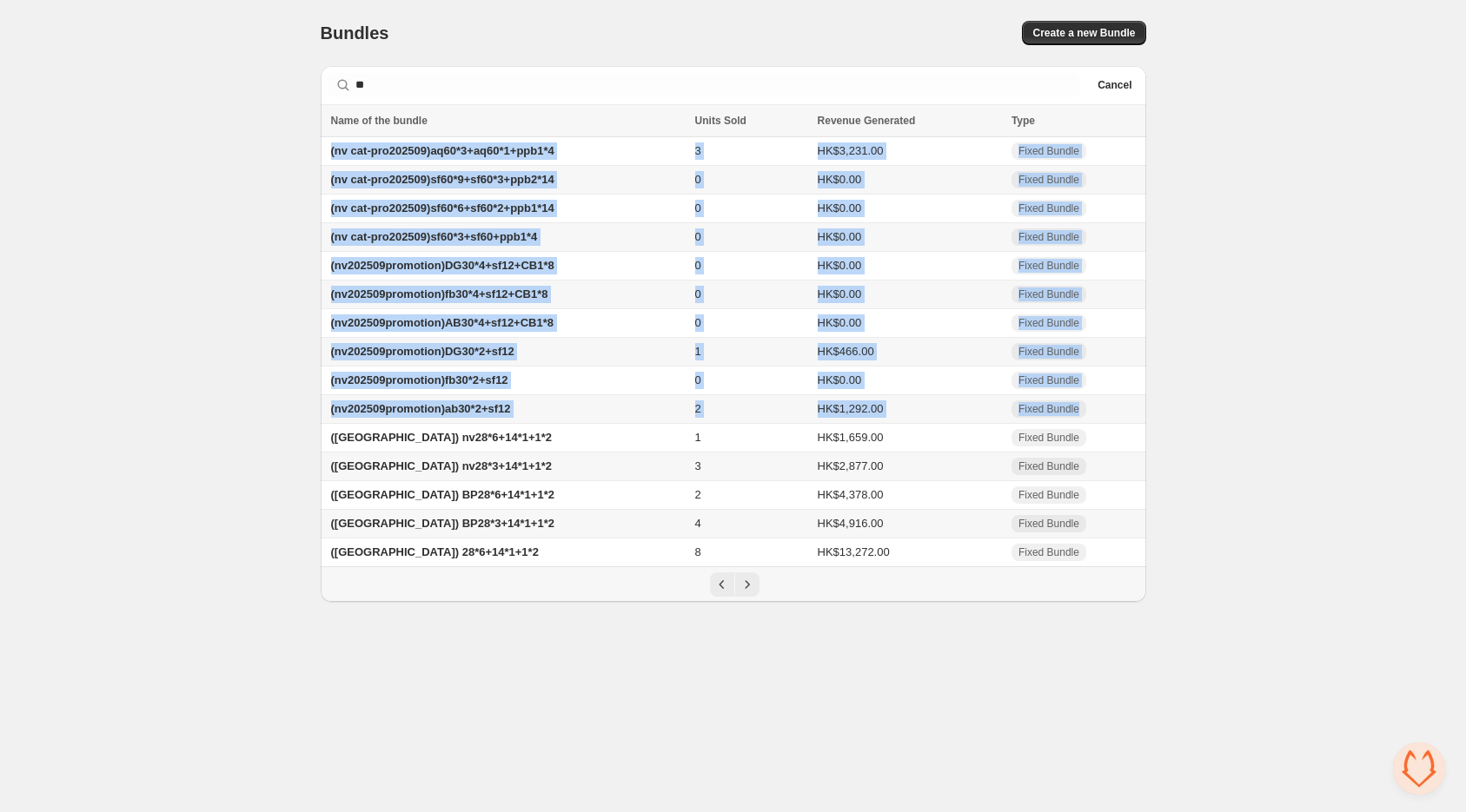
drag, startPoint x: 325, startPoint y: 153, endPoint x: 1101, endPoint y: 415, distance: 819.0
click at [1101, 415] on tbody "(nv cat-pro202509)aq60*3+aq60*1+ppb1*4 3 HK$3,231.00 Fixed Bundle (nv cat-pro20…" at bounding box center [733, 352] width 826 height 430
copy tbody "(nv cat-pro202509)aq60*3+aq60*1+ppb1*4 3 HK$3,231.00 Fixed Bundle (nv cat-pro20…"
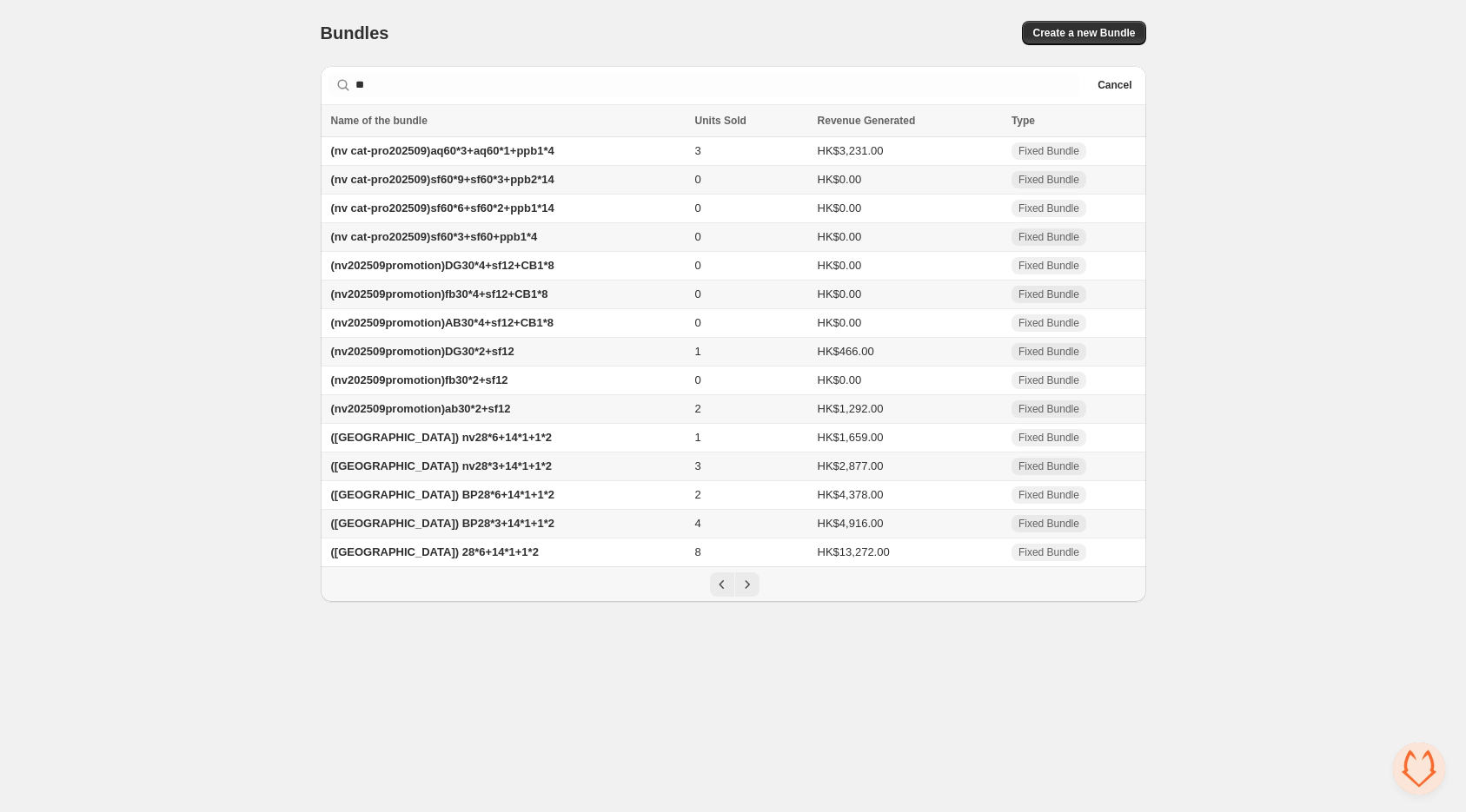
click at [233, 254] on div "Home Bundles Analytics Plan and Billing Bundles. This page is ready Bundles Cre…" at bounding box center [733, 301] width 1466 height 602
click at [110, 160] on div "Home Bundles Analytics Plan and Billing Bundles. This page is ready Bundles Cre…" at bounding box center [733, 301] width 1466 height 602
